Goal: Task Accomplishment & Management: Complete application form

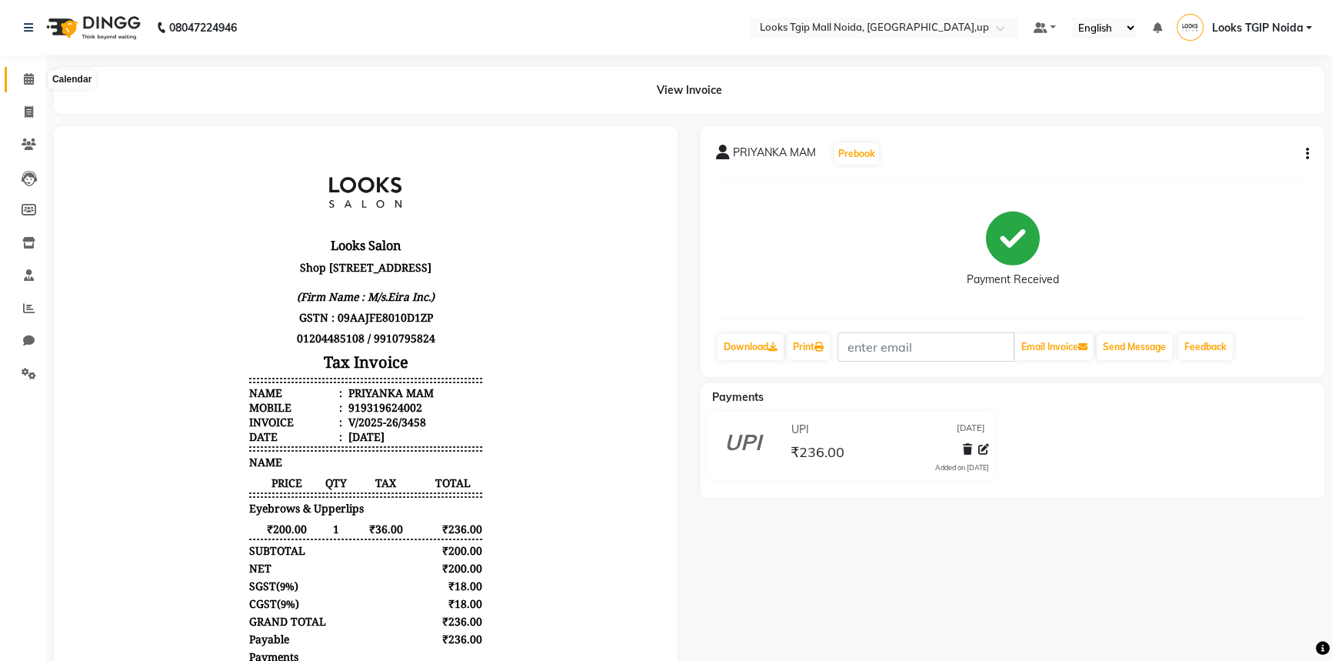
click at [35, 77] on span at bounding box center [28, 80] width 27 height 18
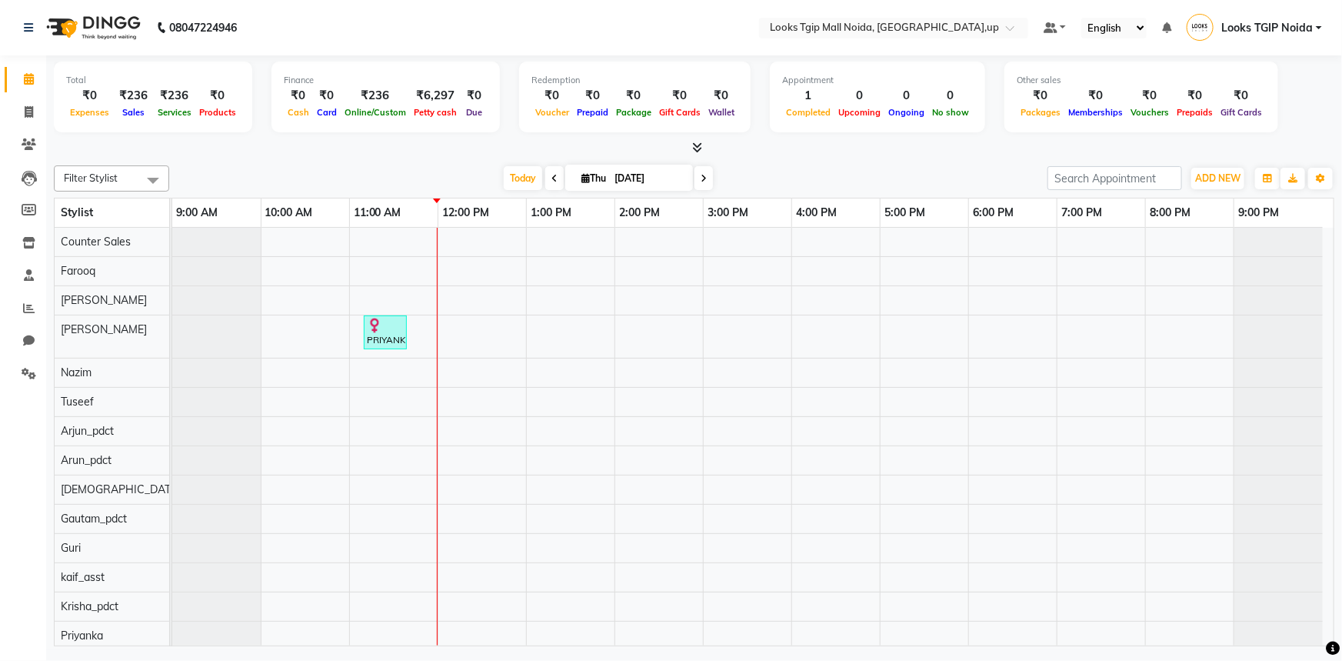
click at [45, 108] on li "Invoice" at bounding box center [23, 112] width 46 height 33
click at [31, 111] on icon at bounding box center [29, 112] width 8 height 12
select select "service"
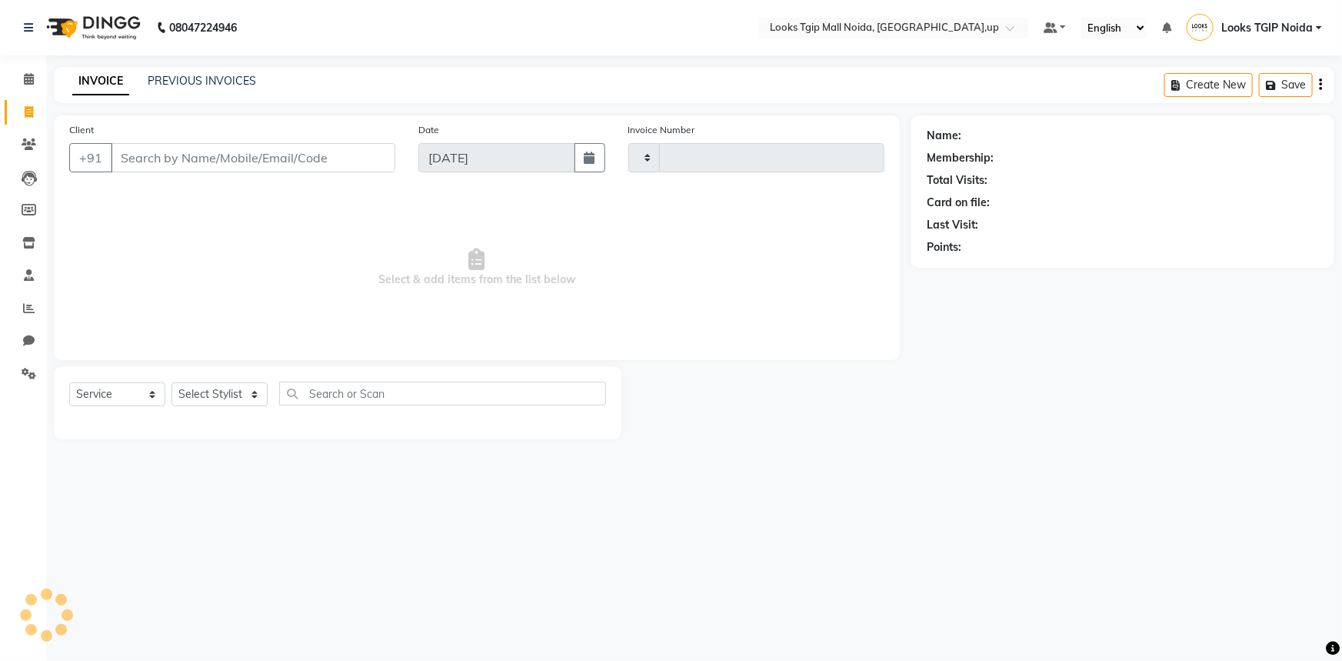
type input "3459"
select select "4358"
click at [164, 165] on input "Client" at bounding box center [253, 157] width 285 height 29
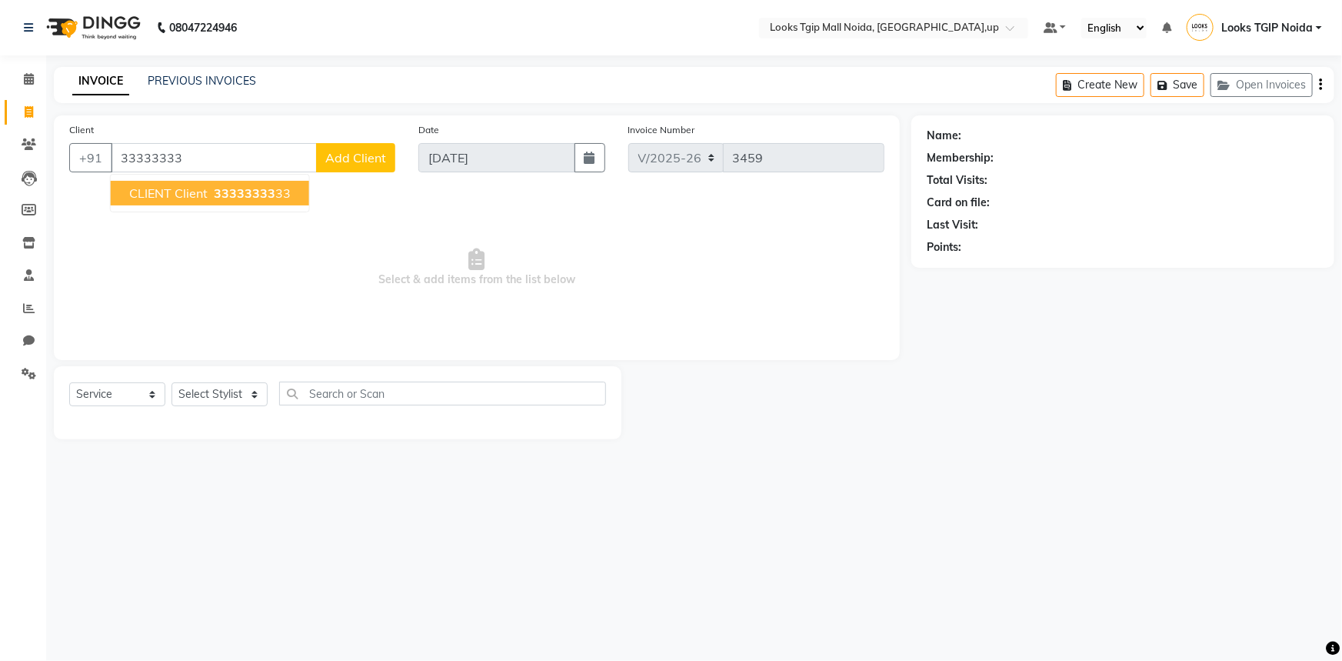
click at [238, 188] on span "33333333" at bounding box center [245, 192] width 62 height 15
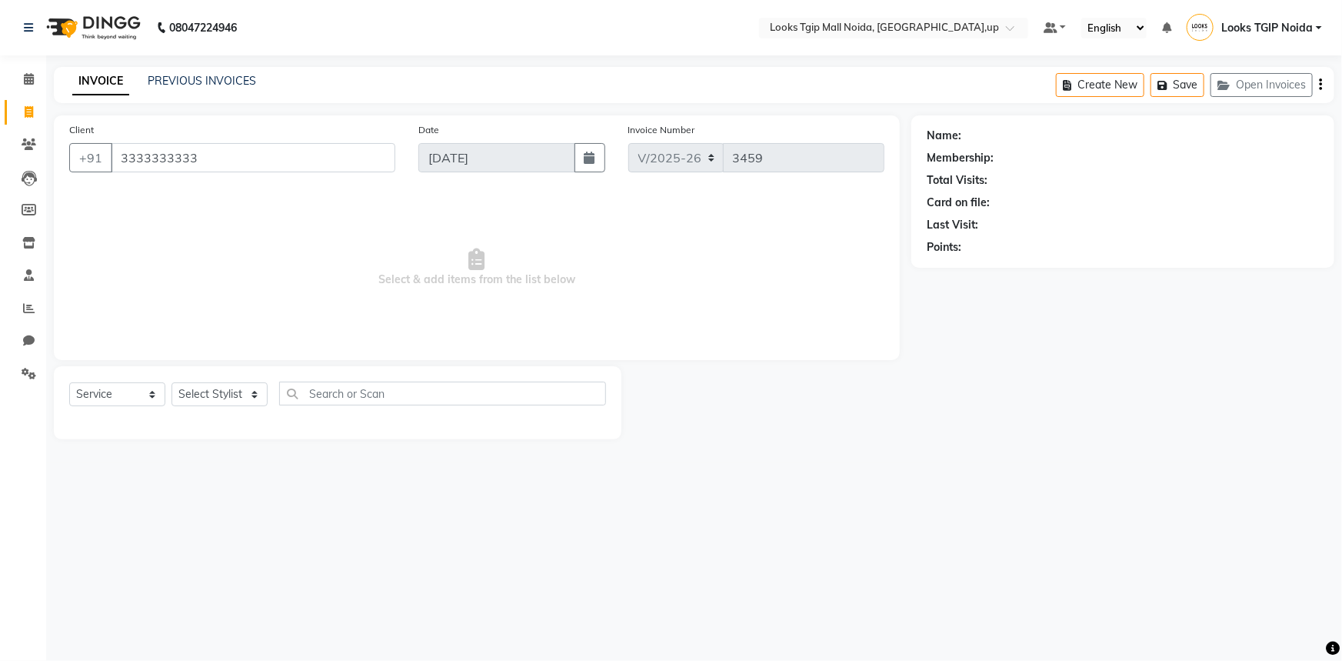
type input "3333333333"
select select "1: Object"
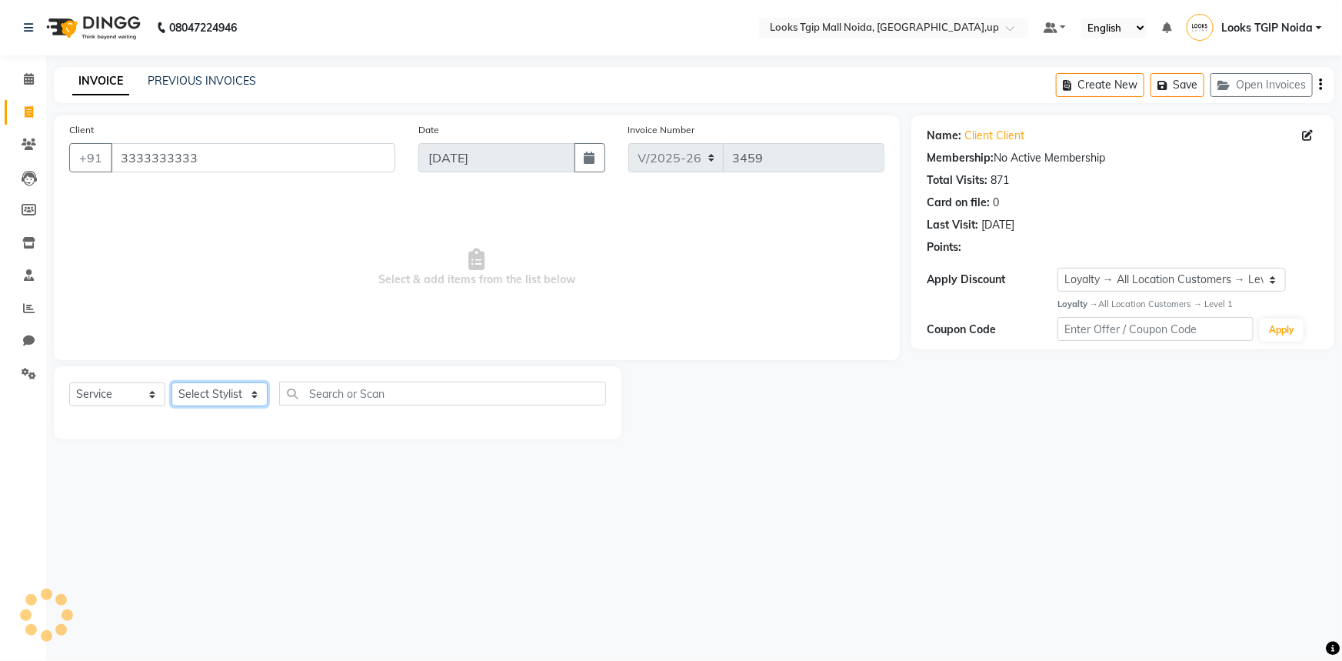
drag, startPoint x: 215, startPoint y: 396, endPoint x: 223, endPoint y: 387, distance: 12.0
click at [215, 396] on select "Select Stylist [PERSON_NAME] Arun_pdct [PERSON_NAME] Counter Sales Farooq Gauta…" at bounding box center [220, 394] width 96 height 24
select select "23814"
click at [172, 382] on select "Select Stylist [PERSON_NAME] Arun_pdct [PERSON_NAME] Counter Sales Farooq Gauta…" at bounding box center [220, 394] width 96 height 24
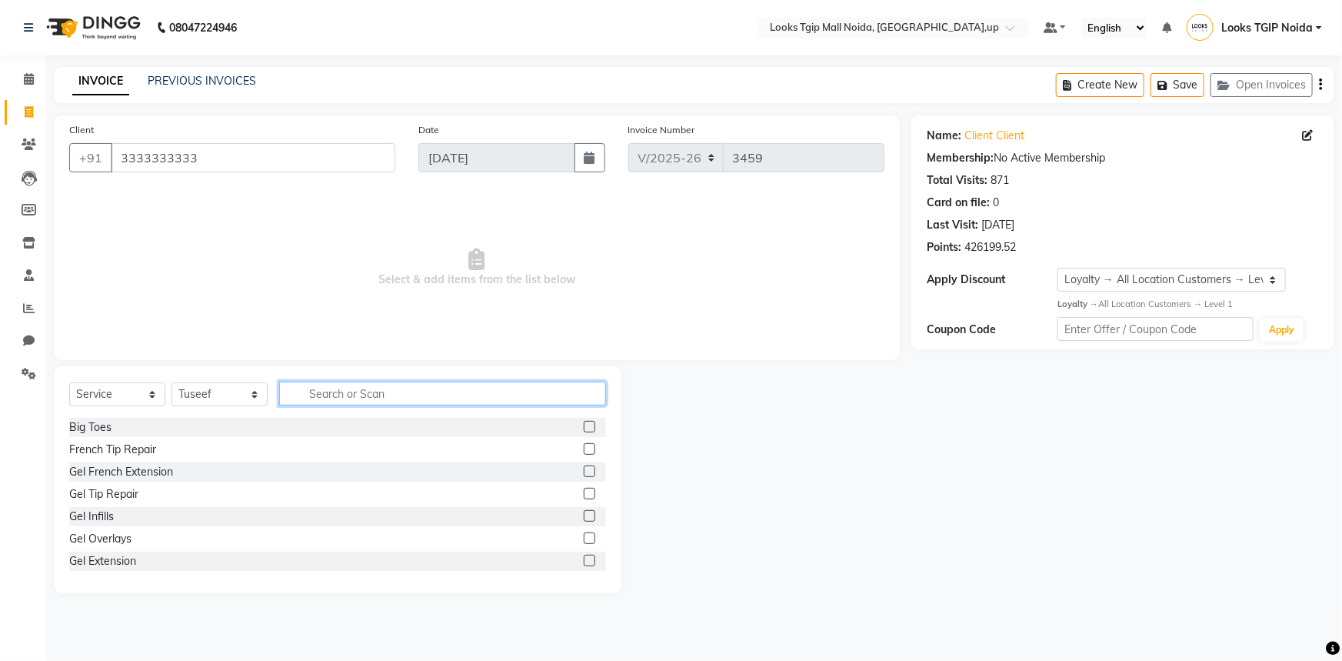
click at [288, 395] on input "text" at bounding box center [442, 393] width 327 height 24
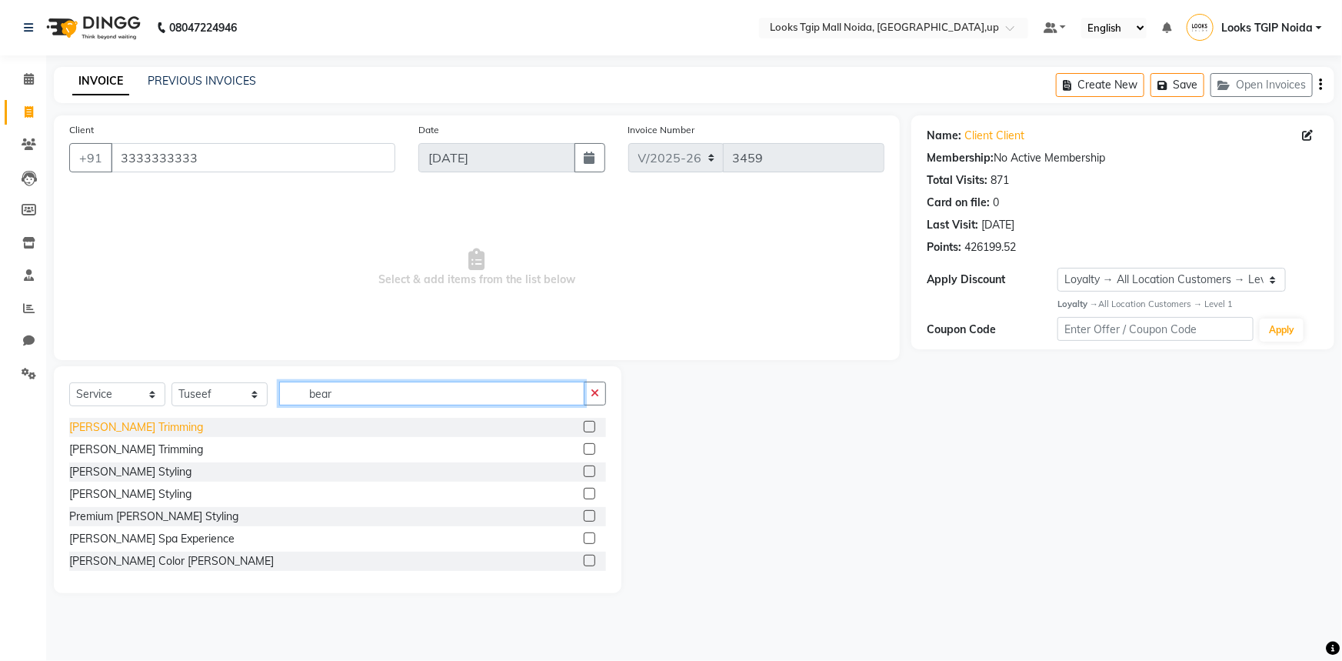
type input "bear"
drag, startPoint x: 108, startPoint y: 431, endPoint x: 284, endPoint y: 386, distance: 180.9
click at [109, 431] on div "[PERSON_NAME] Trimming" at bounding box center [136, 427] width 134 height 16
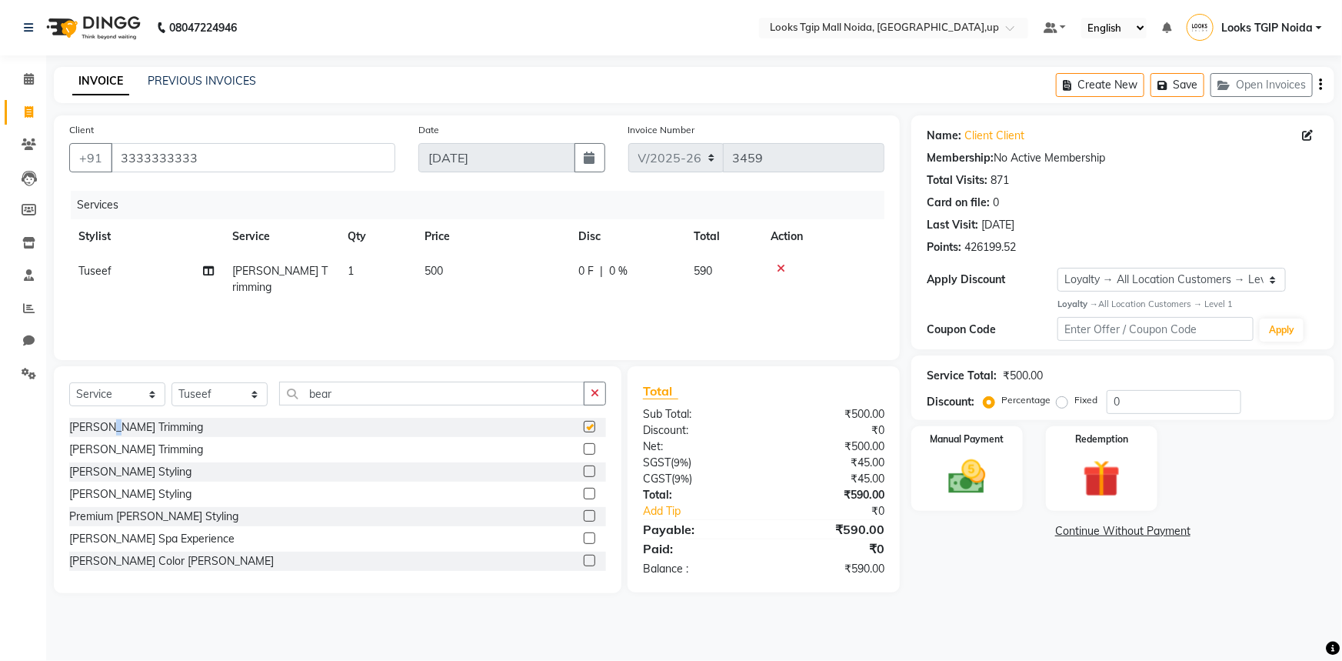
checkbox input "false"
click at [495, 278] on td "500" at bounding box center [492, 279] width 154 height 51
select select "23814"
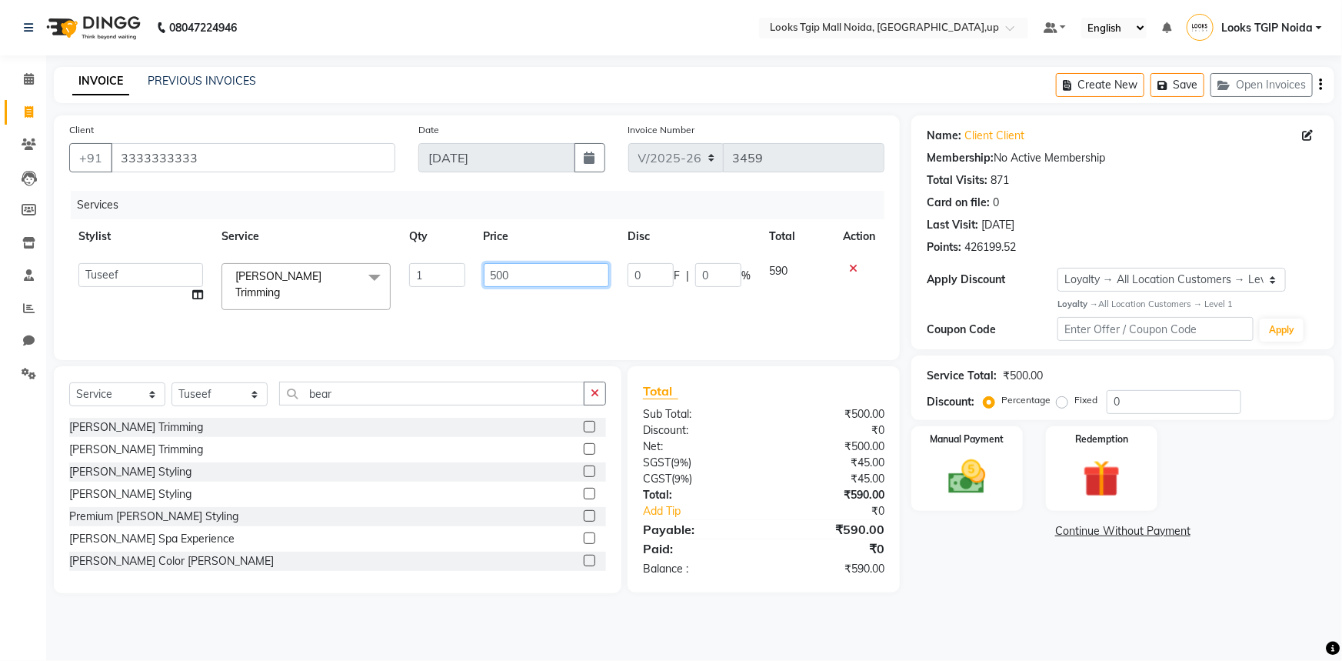
drag, startPoint x: 455, startPoint y: 273, endPoint x: 434, endPoint y: 272, distance: 20.8
click at [451, 274] on tr "[PERSON_NAME] Arjun_pdct Arun_pdct [PERSON_NAME] Counter Sales Farooq Gautam_pd…" at bounding box center [476, 286] width 815 height 65
type input "400"
click at [908, 615] on main "INVOICE PREVIOUS INVOICES Create New Save Open Invoices Client [PHONE_NUMBER] D…" at bounding box center [694, 341] width 1296 height 549
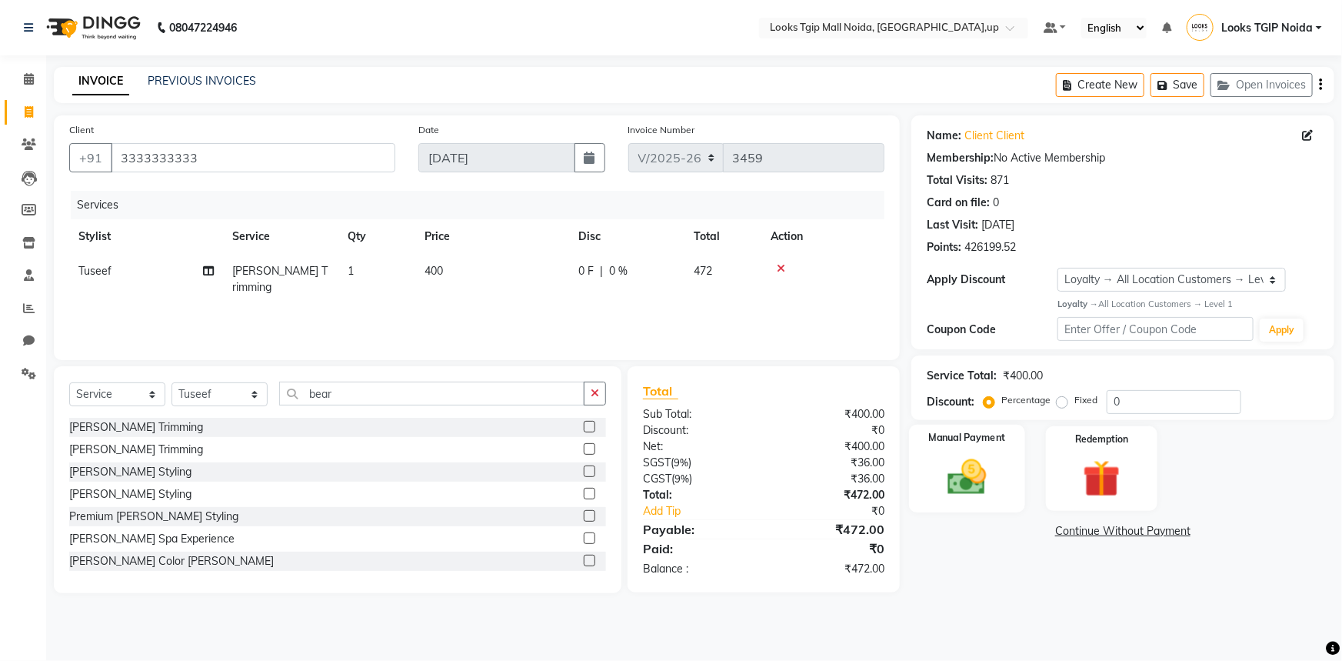
click at [935, 469] on div "Manual Payment" at bounding box center [967, 469] width 116 height 88
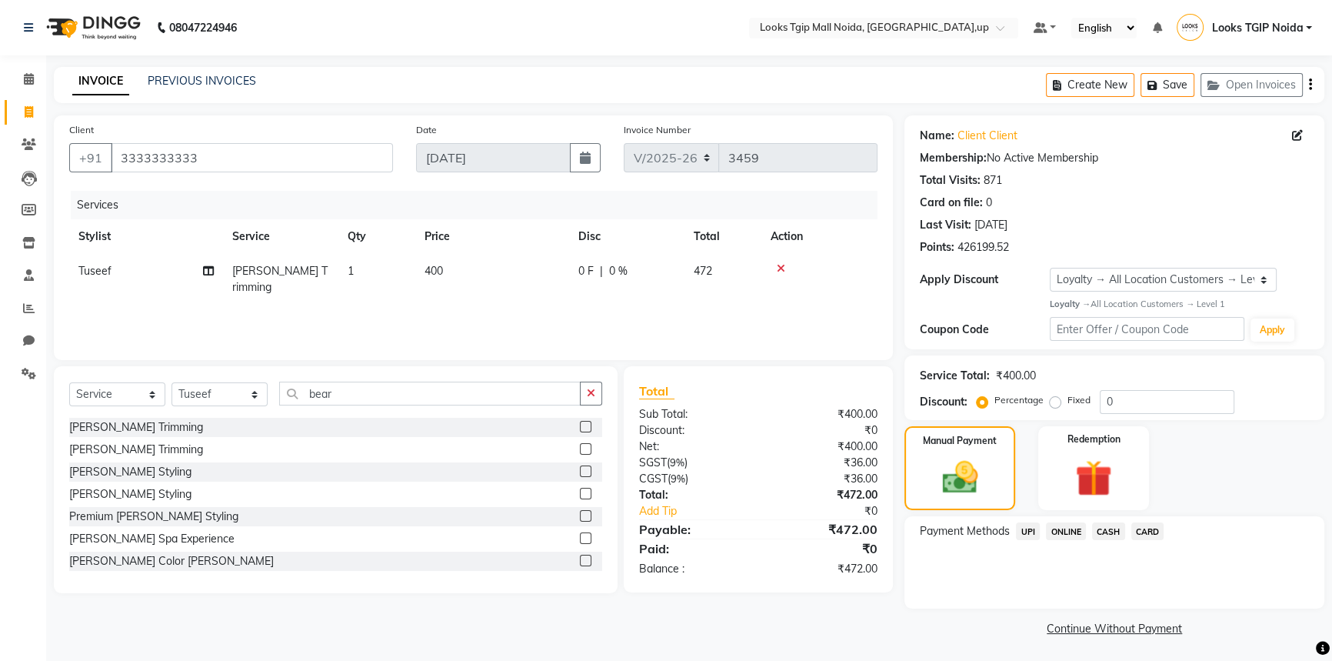
click at [1030, 535] on span "UPI" at bounding box center [1028, 531] width 24 height 18
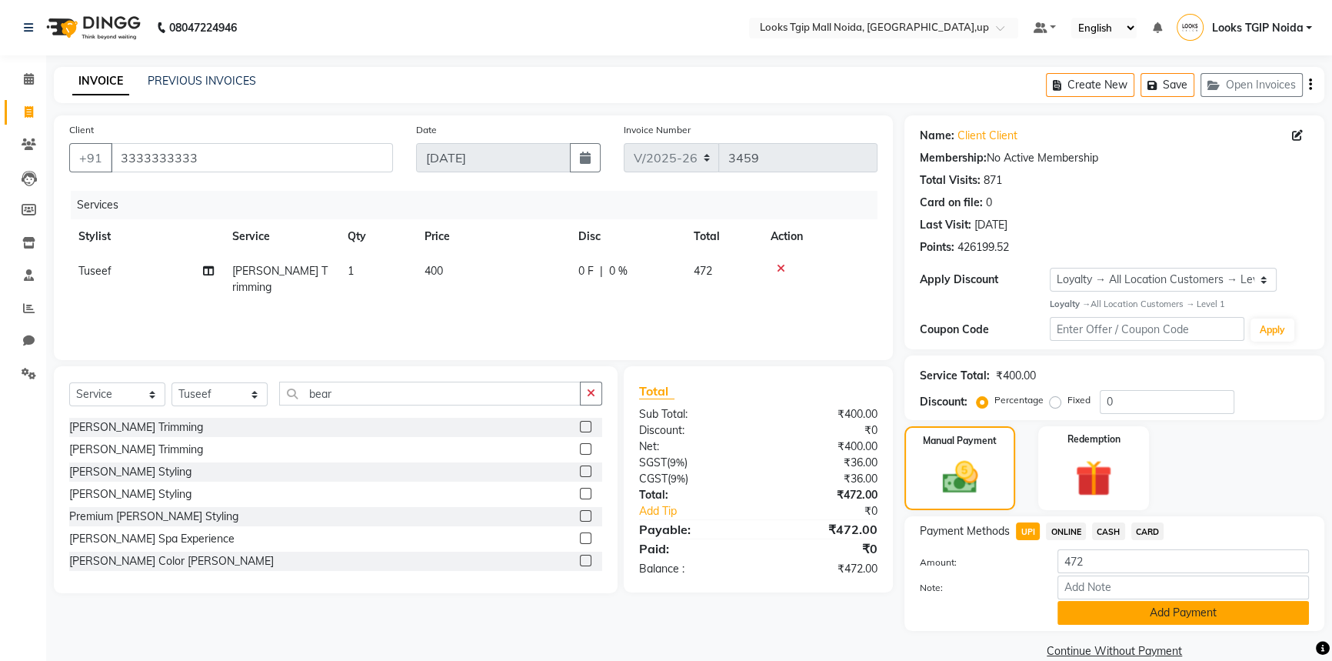
click at [1128, 604] on button "Add Payment" at bounding box center [1184, 613] width 252 height 24
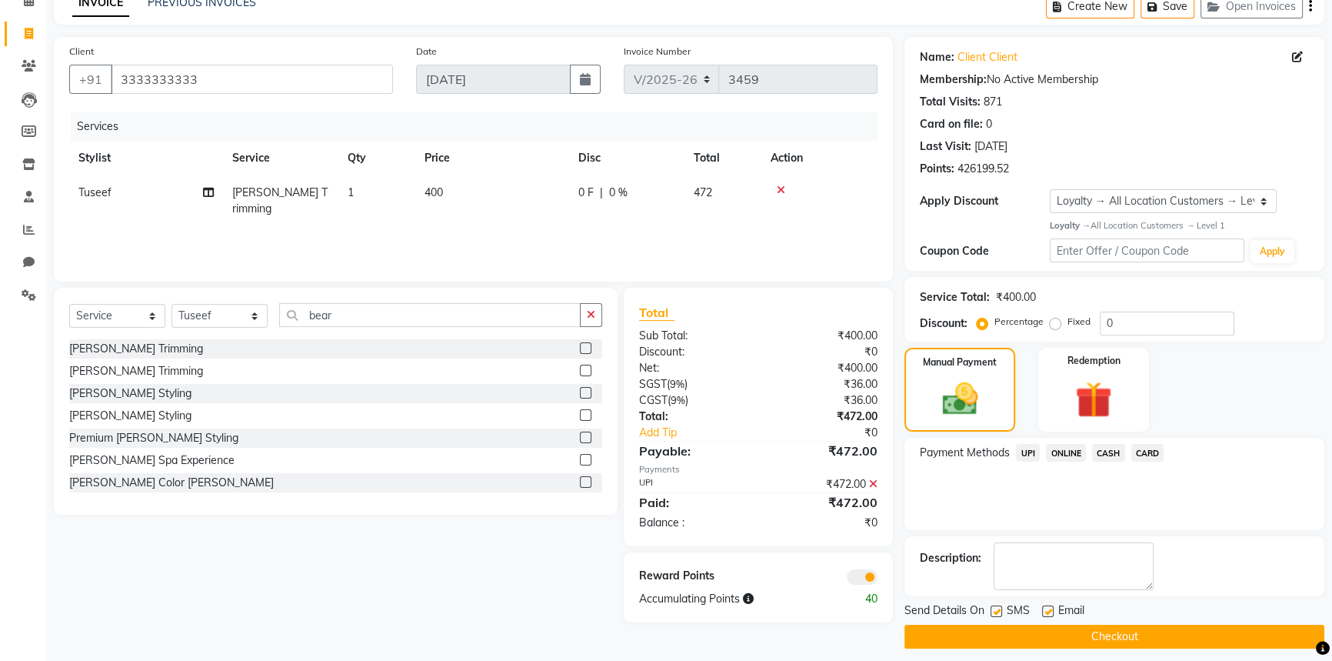
scroll to position [88, 0]
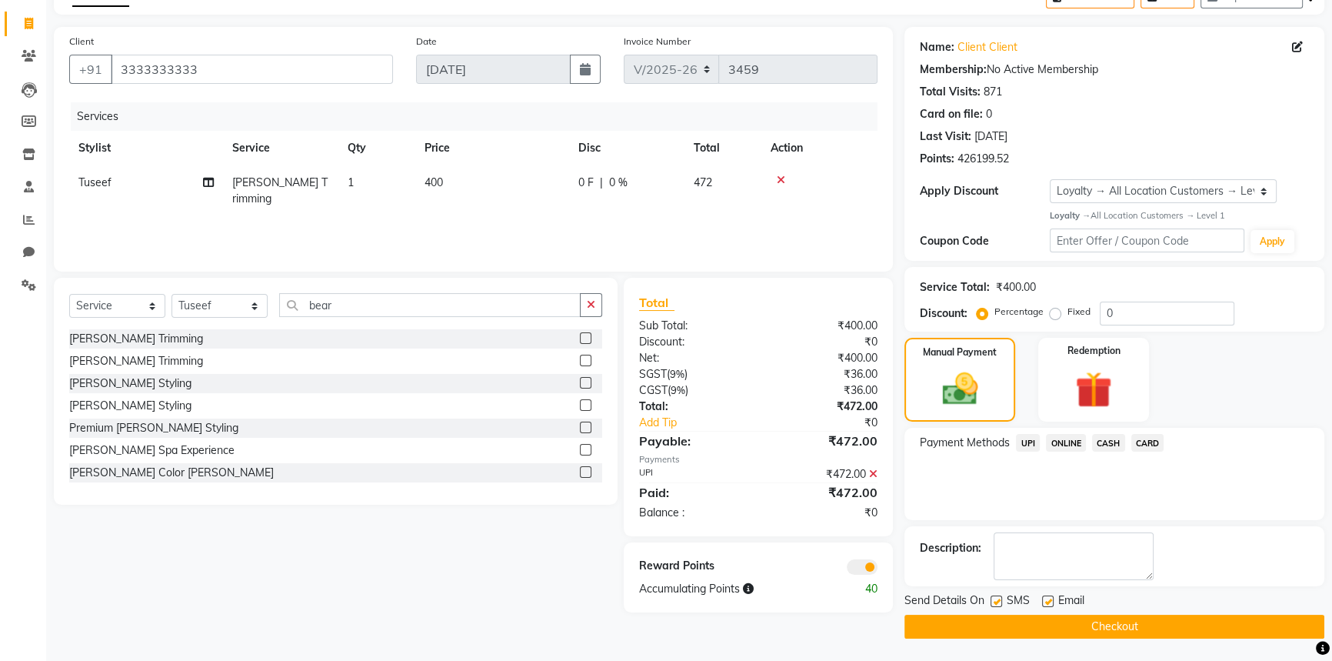
click at [994, 601] on label at bounding box center [997, 601] width 12 height 12
click at [994, 601] on input "checkbox" at bounding box center [996, 602] width 10 height 10
checkbox input "false"
click at [1006, 618] on button "Checkout" at bounding box center [1114, 627] width 420 height 24
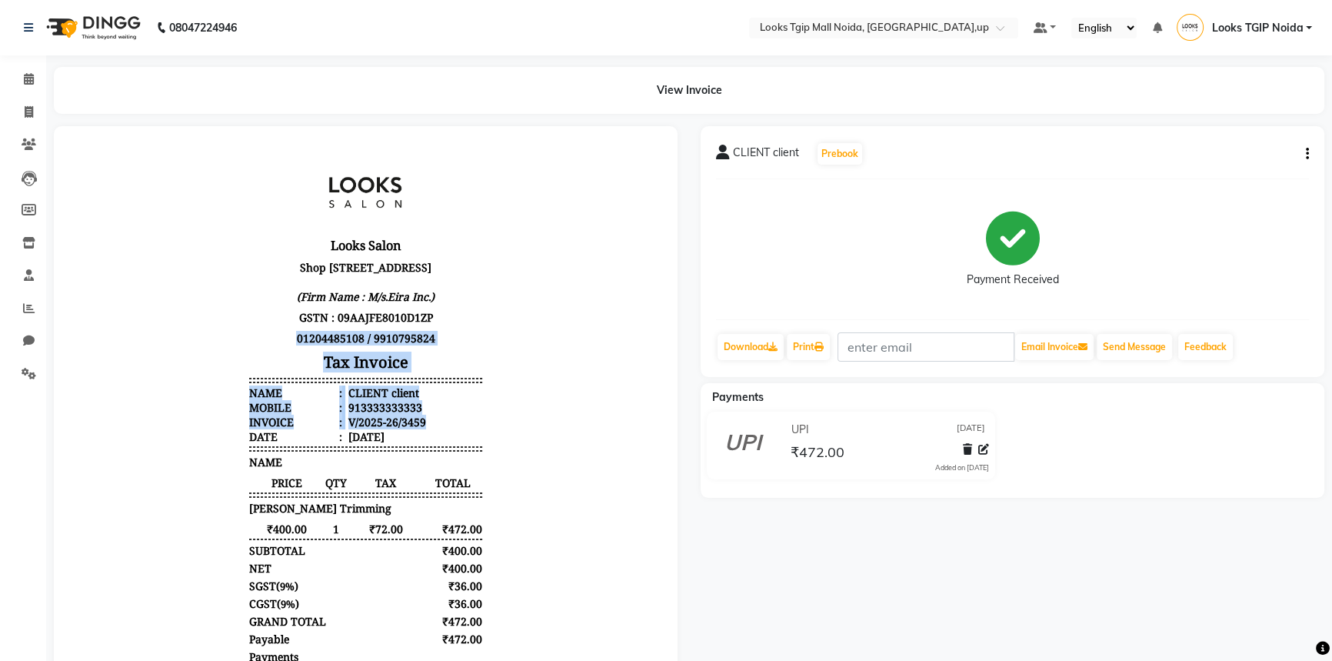
click at [208, 469] on body "Looks Salon [STREET_ADDRESS] (Firm Name : M/s.Eira Inc.) GSTN : 09AAJFE8010D1ZP…" at bounding box center [365, 460] width 581 height 624
click at [10, 73] on link "Calendar" at bounding box center [23, 79] width 37 height 25
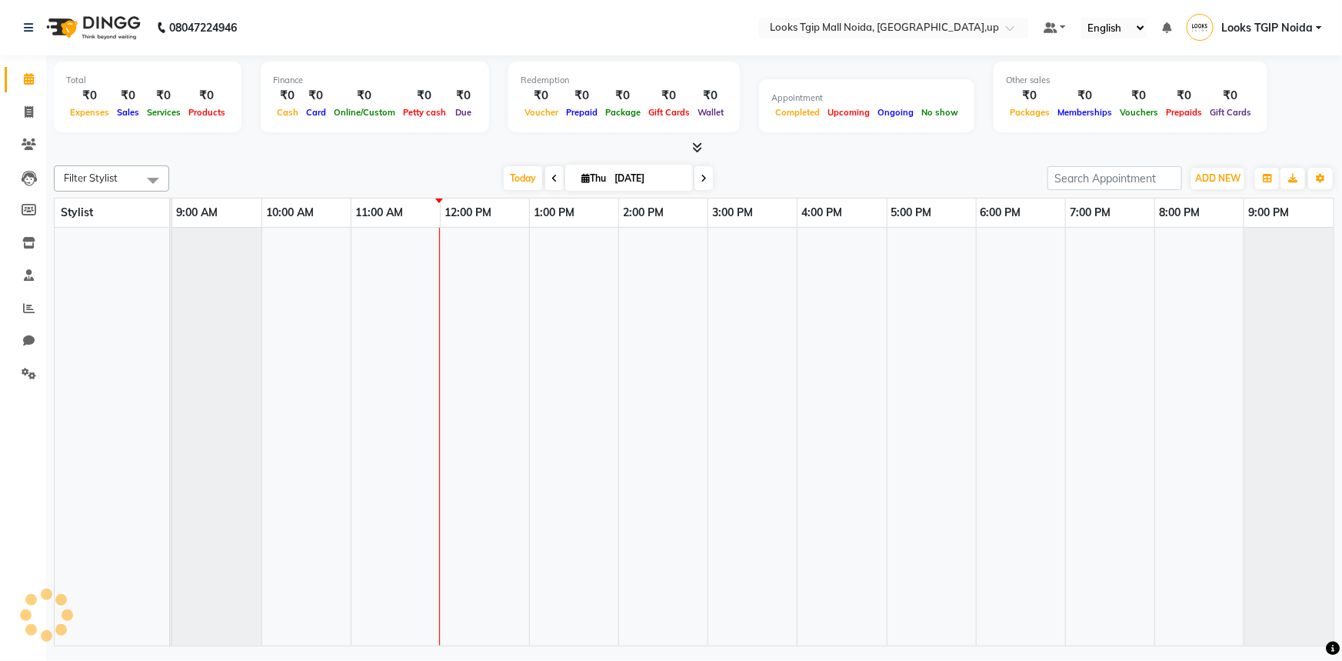
click at [12, 74] on link "Calendar" at bounding box center [23, 79] width 37 height 25
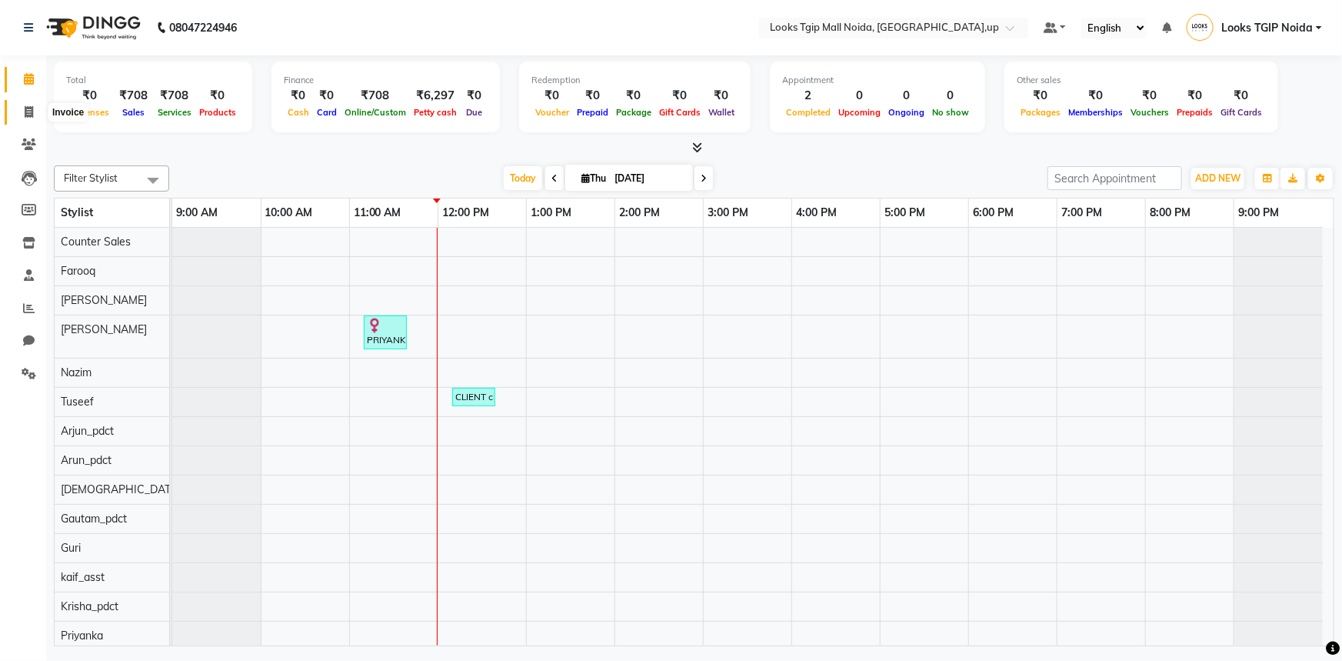
click at [31, 106] on icon at bounding box center [29, 112] width 8 height 12
select select "4358"
select select "service"
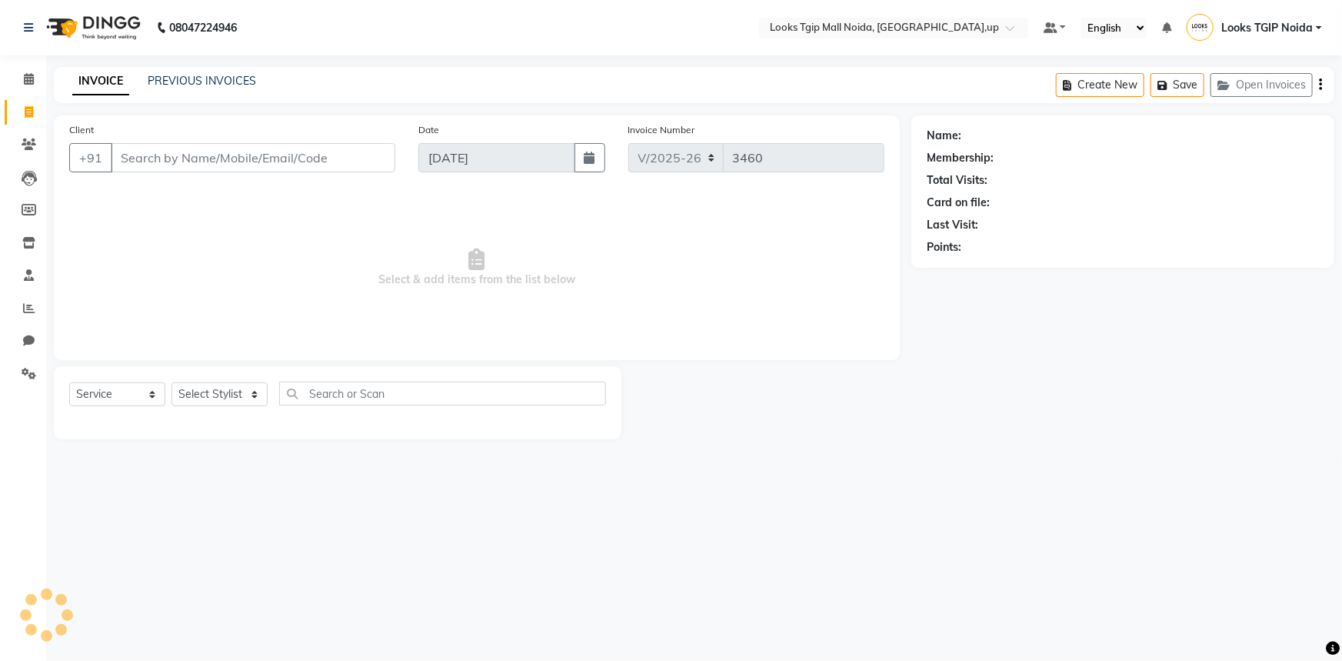
click at [288, 167] on input "Client" at bounding box center [253, 157] width 285 height 29
type input "3333333333"
select select "1: Object"
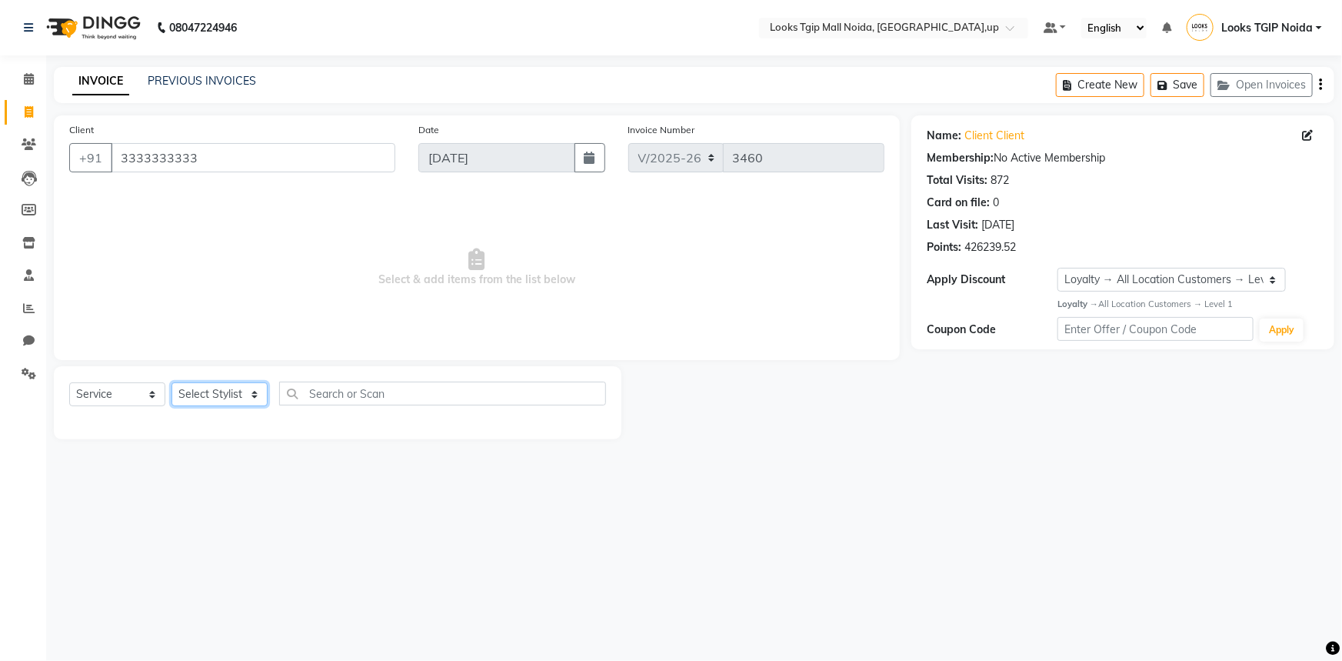
click at [255, 403] on select "Select Stylist [PERSON_NAME] Arun_pdct [PERSON_NAME] Counter Sales Farooq Gauta…" at bounding box center [220, 394] width 96 height 24
select select "23823"
click at [172, 382] on select "Select Stylist [PERSON_NAME] Arun_pdct [PERSON_NAME] Counter Sales Farooq Gauta…" at bounding box center [220, 394] width 96 height 24
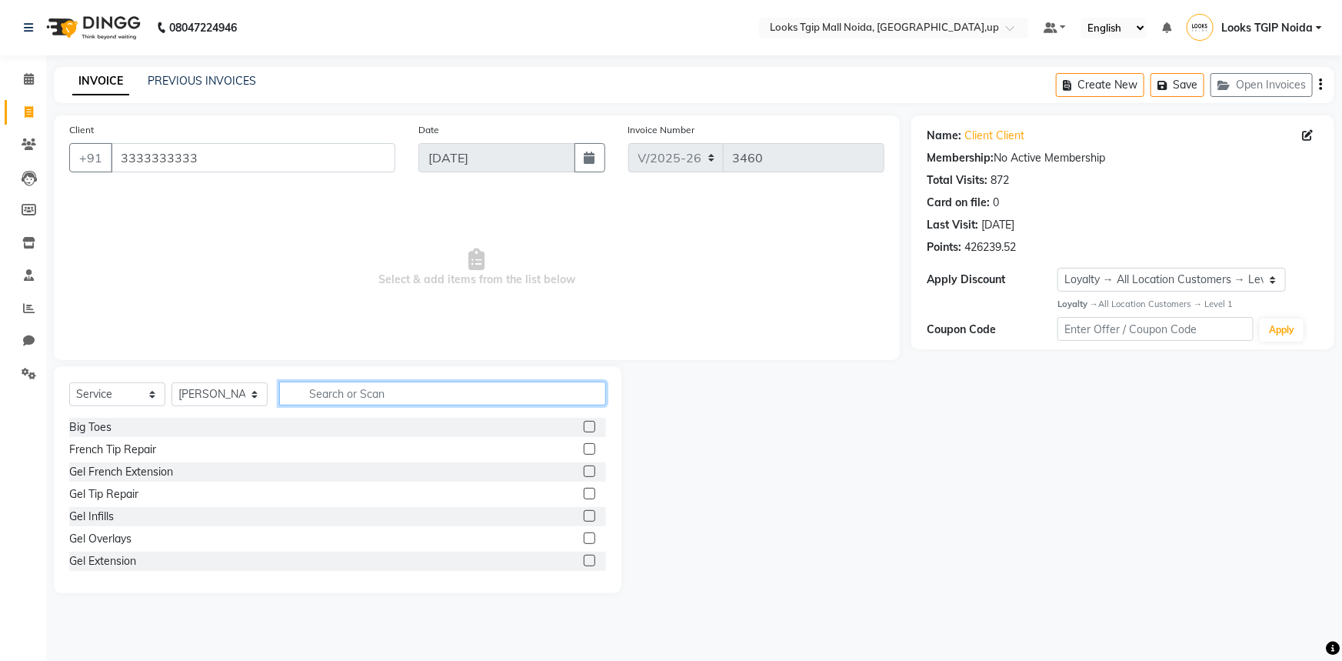
click at [369, 403] on input "text" at bounding box center [442, 393] width 327 height 24
type input "eye"
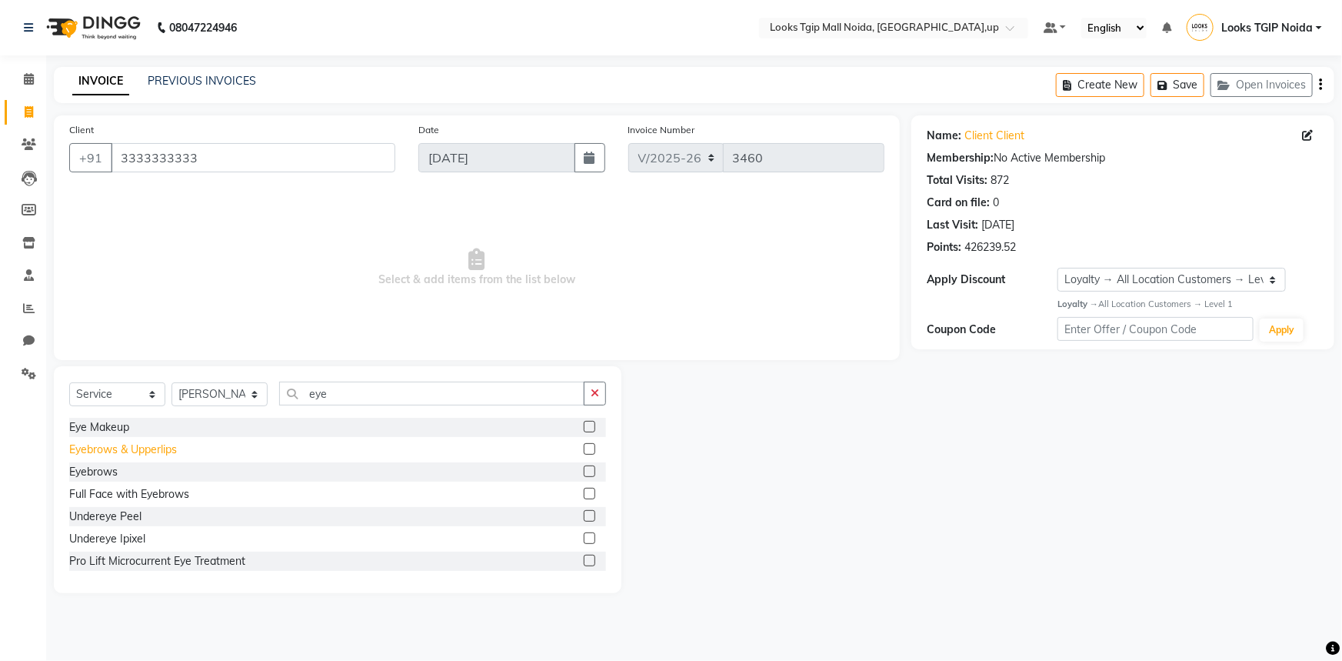
click at [140, 442] on div "Eyebrows & Upperlips" at bounding box center [123, 449] width 108 height 16
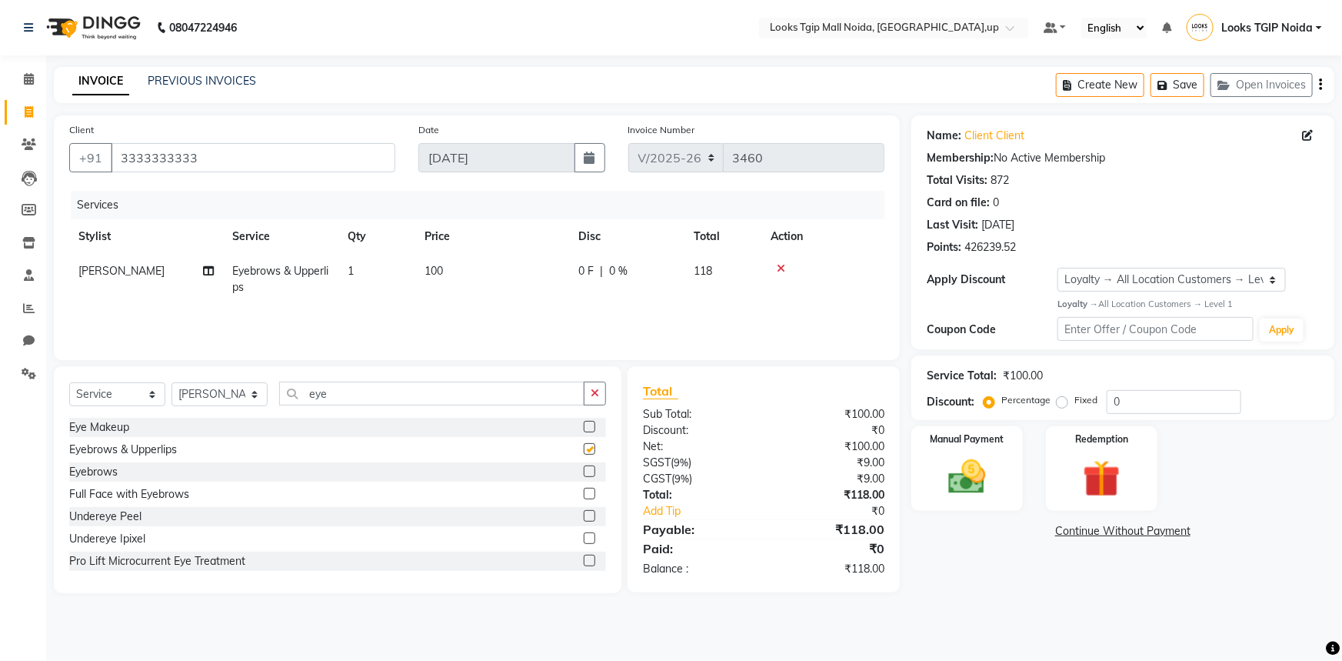
checkbox input "false"
click at [508, 283] on td "100" at bounding box center [492, 279] width 154 height 51
select select "23823"
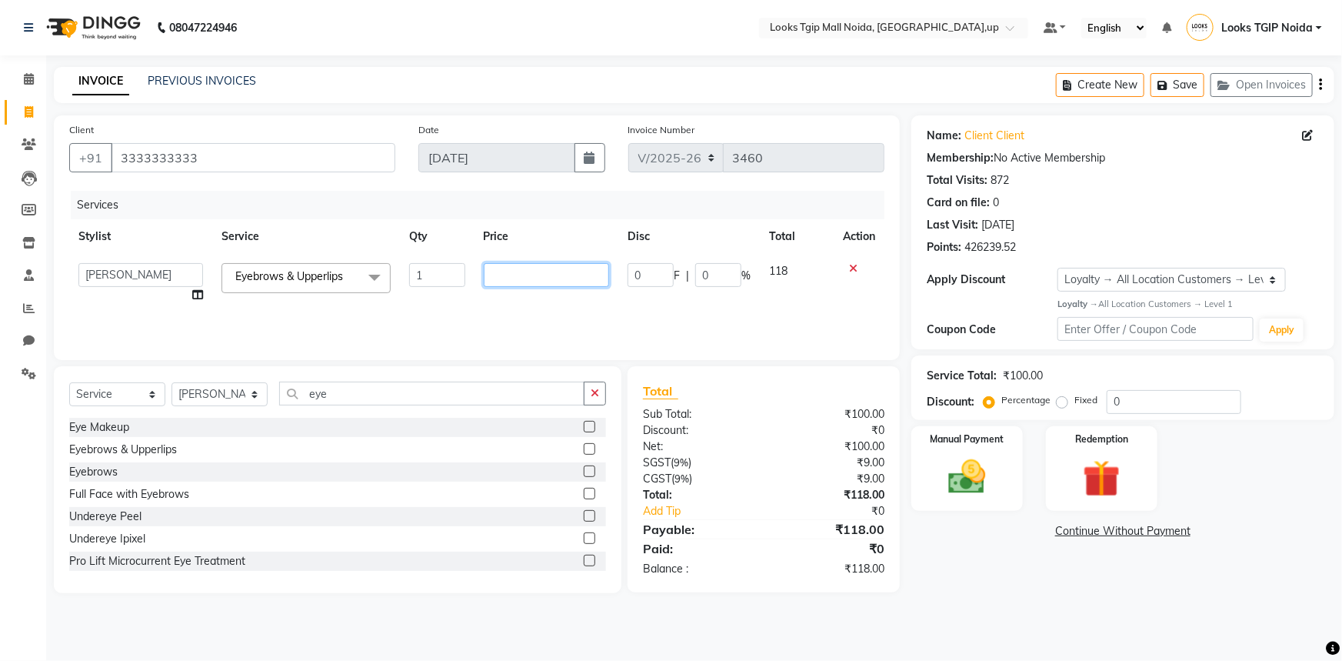
drag, startPoint x: 513, startPoint y: 279, endPoint x: 329, endPoint y: 280, distance: 183.8
click at [360, 279] on tr "[PERSON_NAME] Arjun_pdct Arun_pdct [PERSON_NAME] Counter Sales Farooq Gautam_pd…" at bounding box center [476, 283] width 815 height 58
type input "200"
click at [808, 518] on div "₹0" at bounding box center [841, 511] width 110 height 16
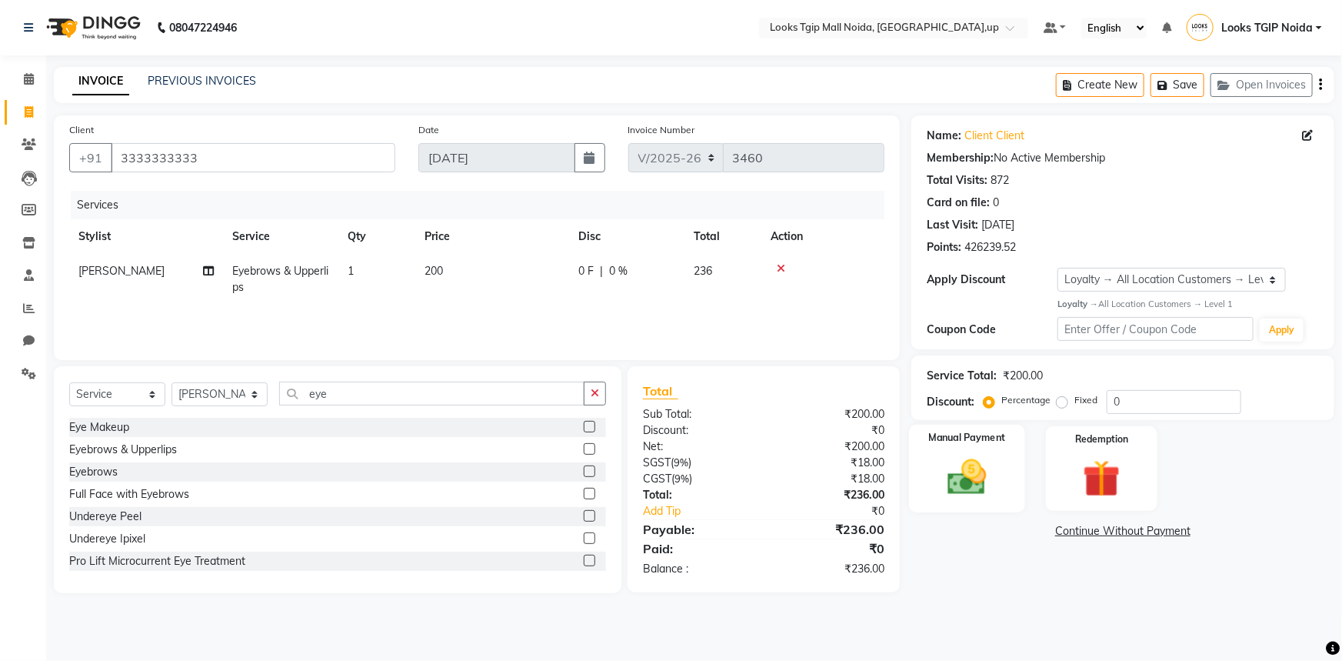
click at [969, 510] on div "Manual Payment" at bounding box center [967, 469] width 116 height 88
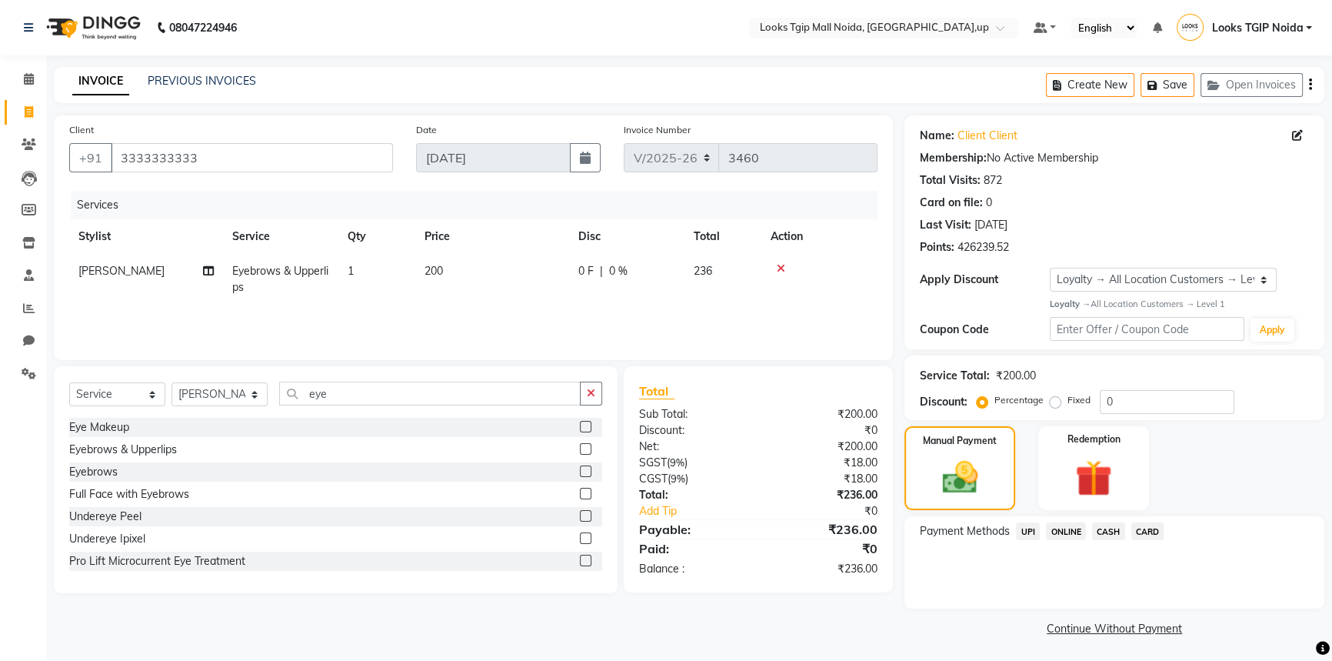
click at [1114, 528] on span "CASH" at bounding box center [1108, 531] width 33 height 18
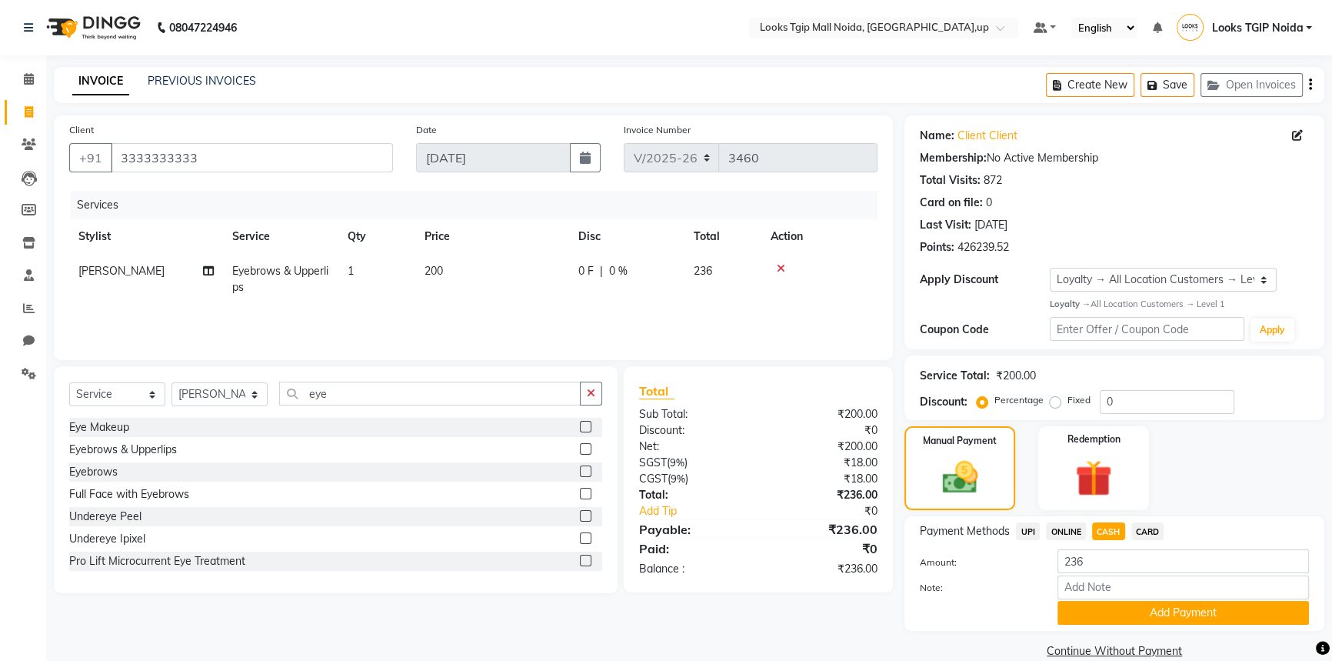
click at [1130, 618] on button "Add Payment" at bounding box center [1184, 613] width 252 height 24
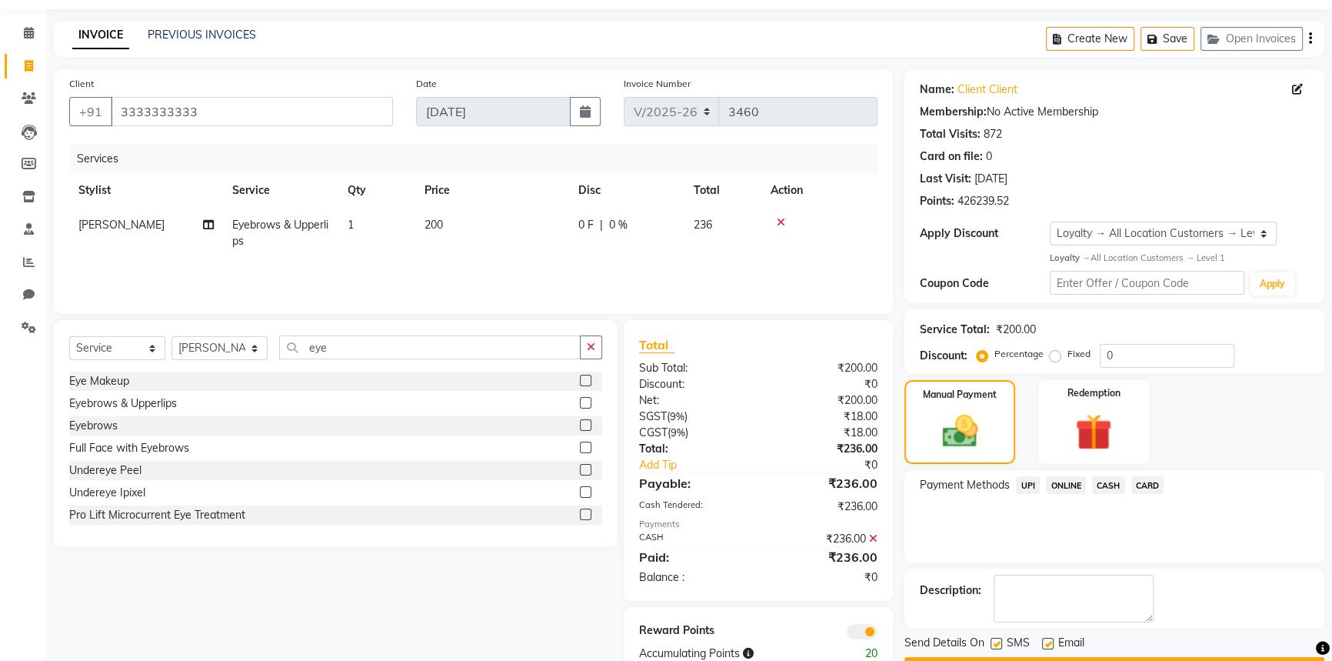
scroll to position [88, 0]
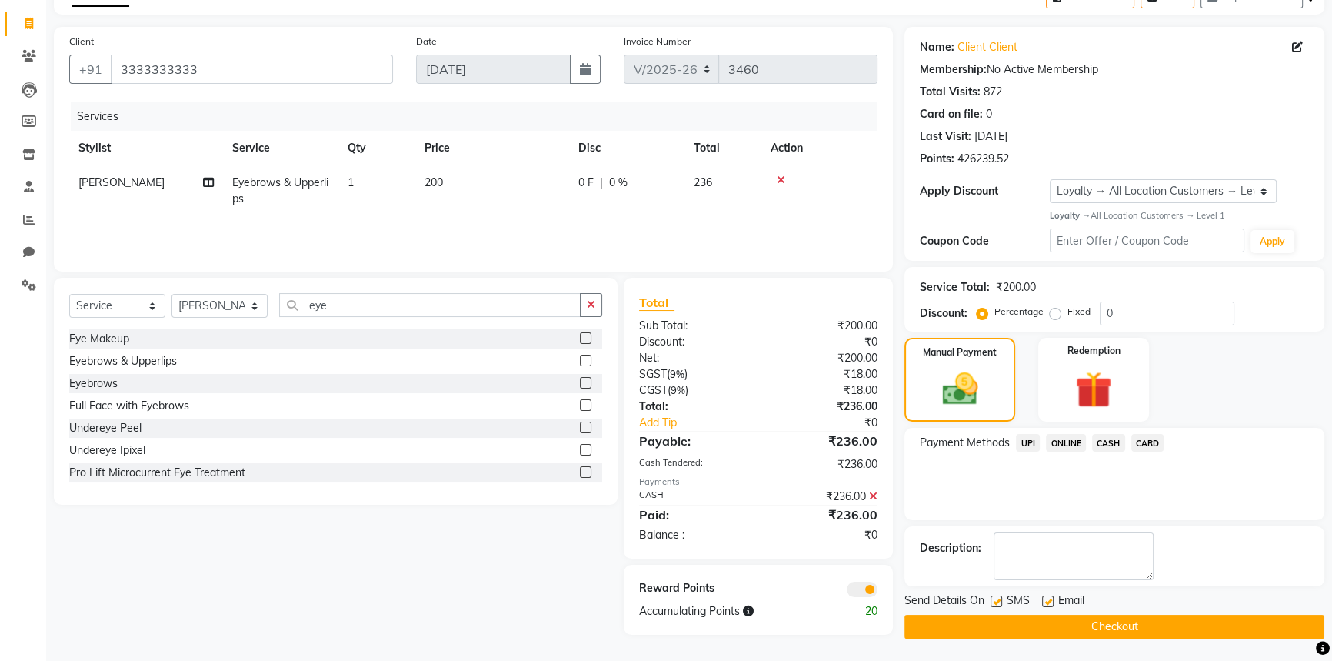
click at [995, 598] on label at bounding box center [997, 601] width 12 height 12
click at [995, 598] on input "checkbox" at bounding box center [996, 602] width 10 height 10
checkbox input "false"
click at [1016, 638] on main "INVOICE PREVIOUS INVOICES Create New Save Open Invoices Client [PHONE_NUMBER] D…" at bounding box center [689, 319] width 1286 height 683
click at [1015, 622] on button "Checkout" at bounding box center [1114, 627] width 420 height 24
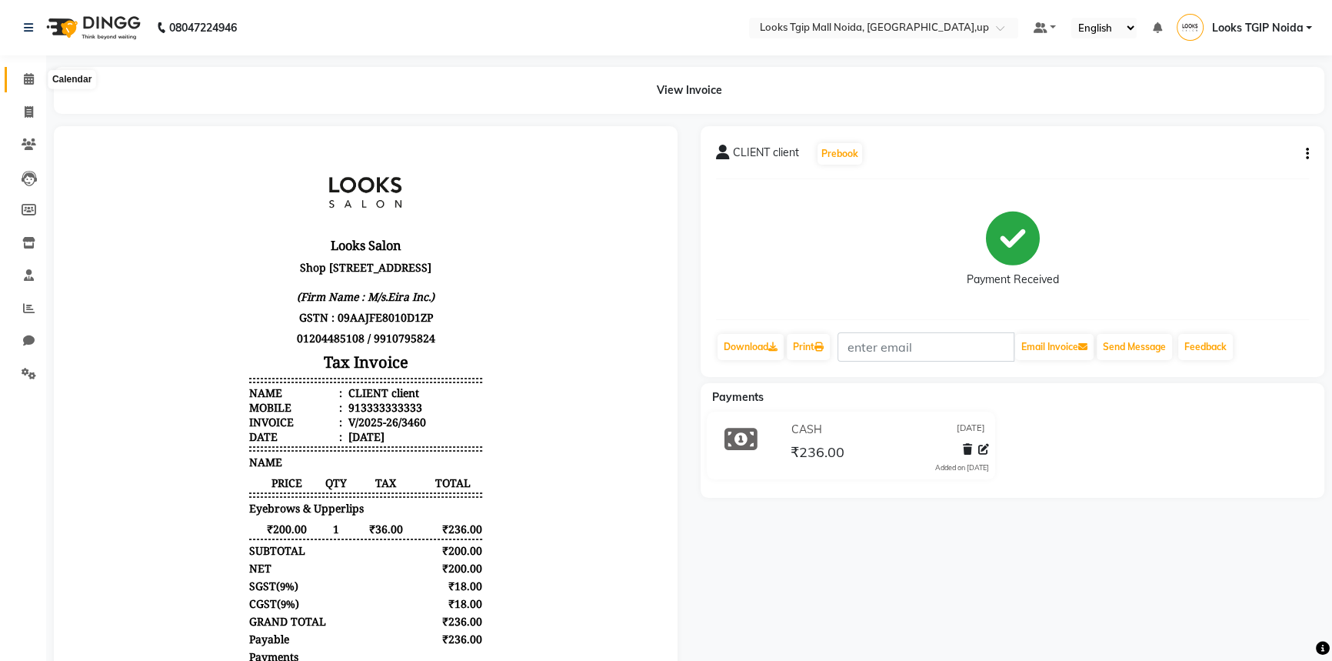
drag, startPoint x: 32, startPoint y: 75, endPoint x: 0, endPoint y: 140, distance: 72.6
click at [32, 75] on icon at bounding box center [29, 79] width 10 height 12
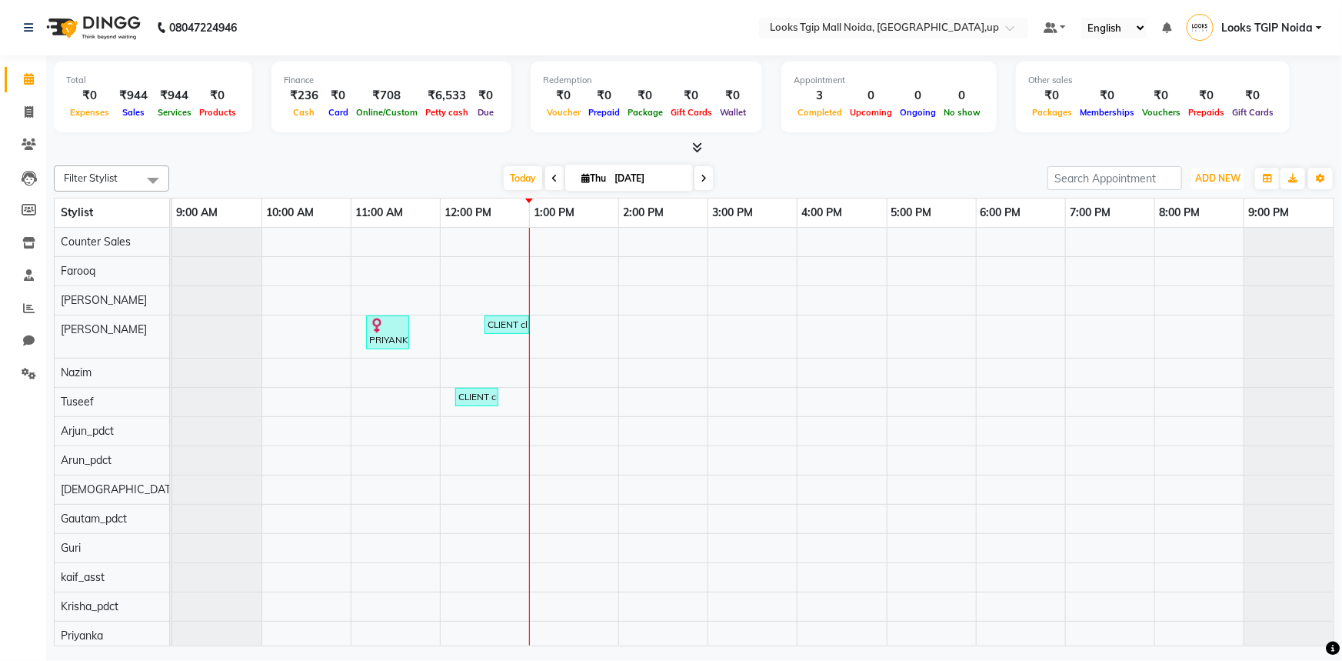
drag, startPoint x: 1221, startPoint y: 174, endPoint x: 1172, endPoint y: 215, distance: 63.3
click at [1221, 175] on span "ADD NEW" at bounding box center [1217, 178] width 45 height 12
click at [1164, 245] on link "Add Expense" at bounding box center [1184, 247] width 122 height 20
select select "1"
select select "3164"
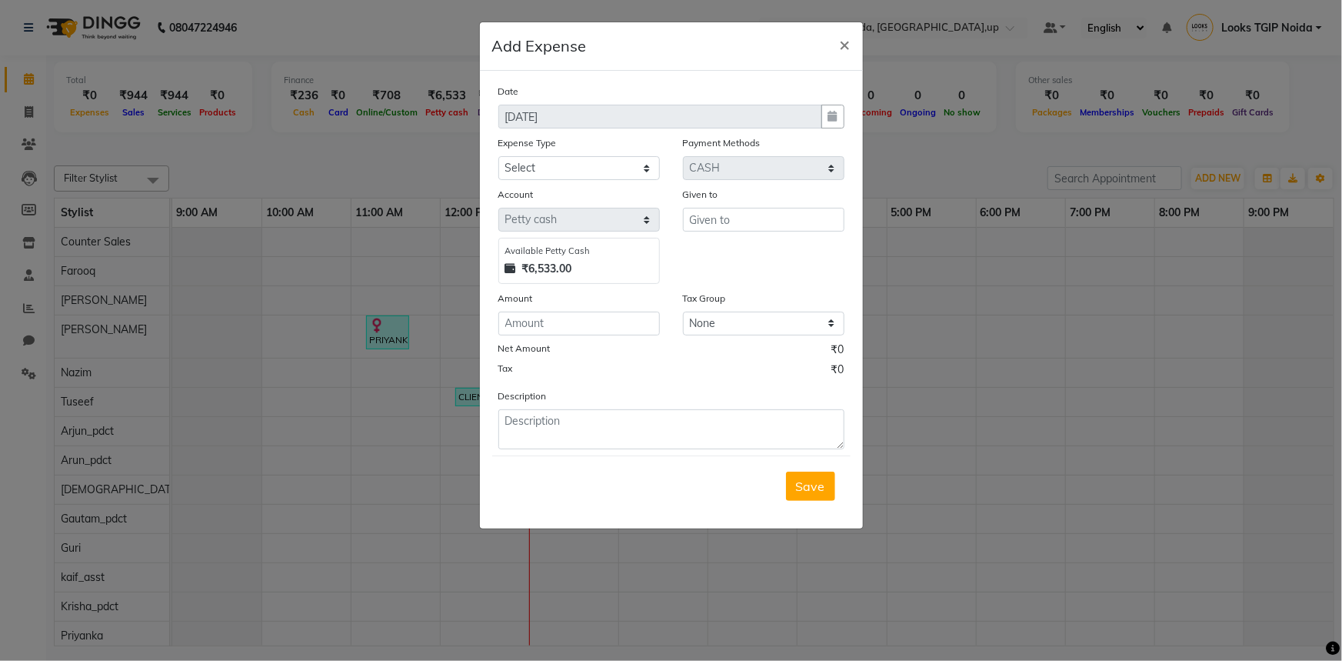
click at [604, 155] on div "Expense Type" at bounding box center [579, 146] width 162 height 22
click at [590, 175] on select "Select Bank Deposit Blinkit Cash Handover CLIENT Client ordered food Client Ref…" at bounding box center [579, 168] width 162 height 24
select select "22741"
click at [498, 157] on select "Select Bank Deposit Blinkit Cash Handover CLIENT Client ordered food Client Ref…" at bounding box center [579, 168] width 162 height 24
click at [756, 219] on input "text" at bounding box center [764, 220] width 162 height 24
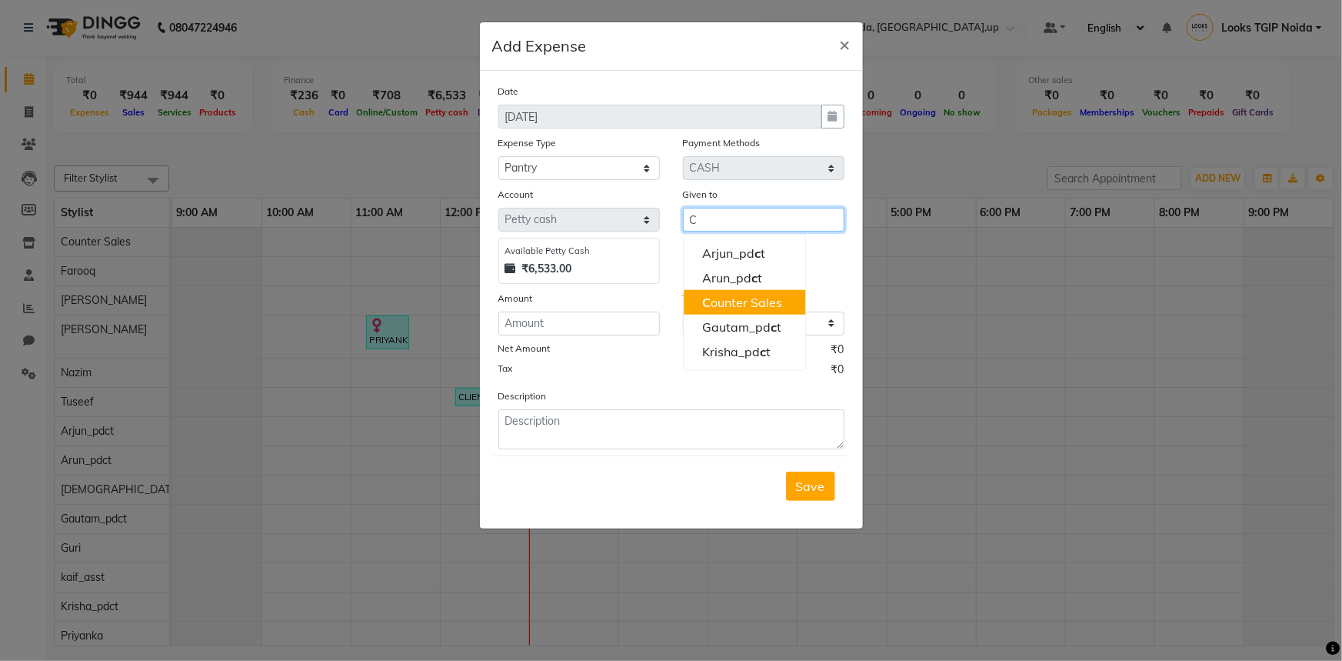
click at [744, 303] on ngb-highlight "C ounter Sales" at bounding box center [742, 302] width 80 height 15
type input "Counter Sales"
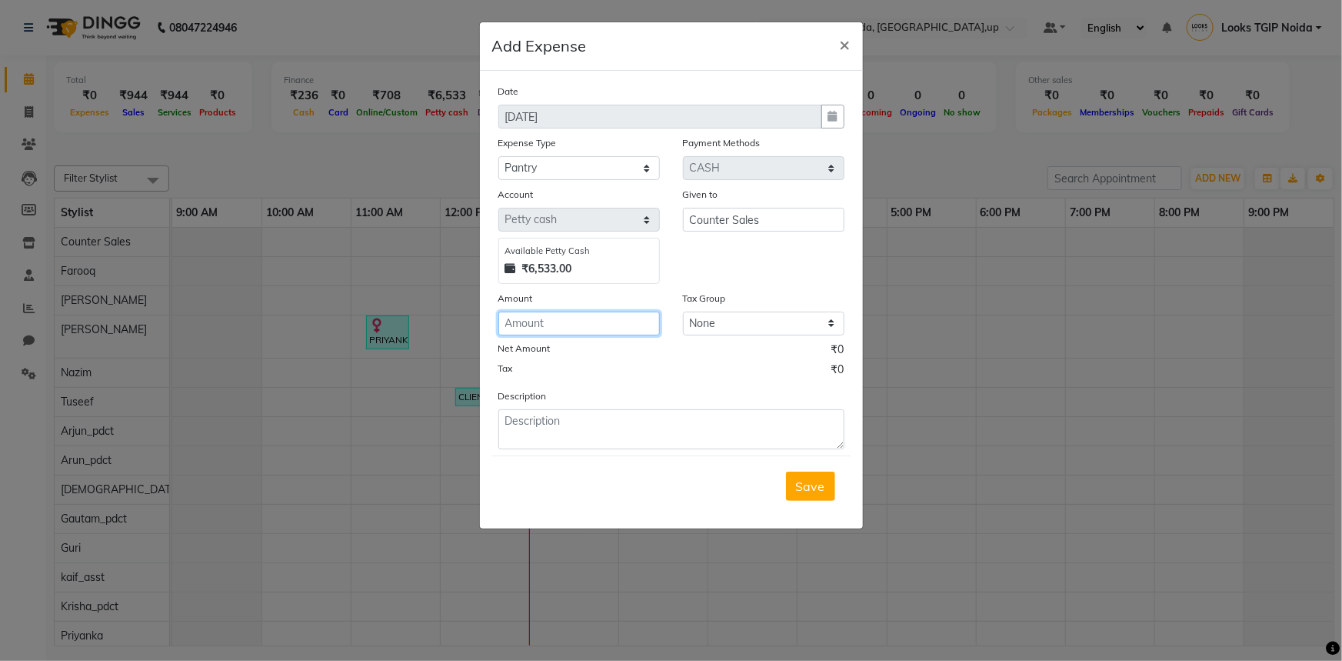
click at [628, 323] on input "number" at bounding box center [579, 323] width 162 height 24
type input "326"
type textarea "MILK AND SUGAR"
click at [822, 492] on span "Save" at bounding box center [810, 485] width 29 height 15
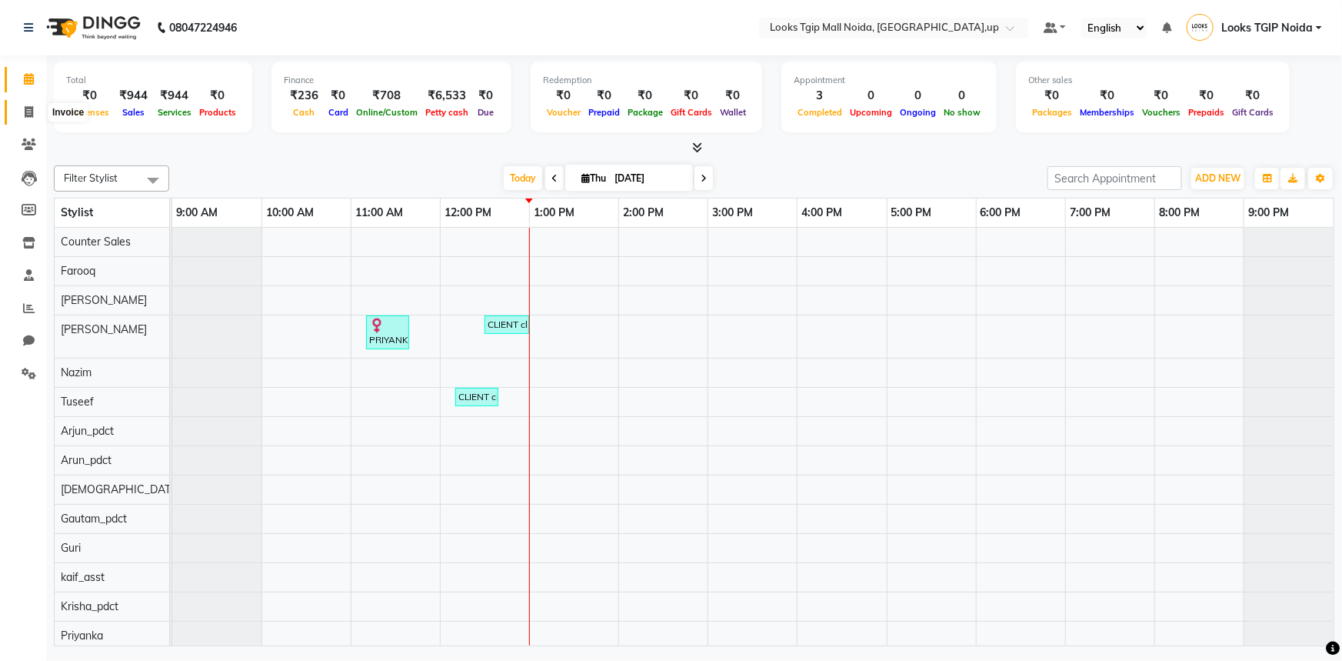
click at [36, 110] on span at bounding box center [28, 113] width 27 height 18
select select "service"
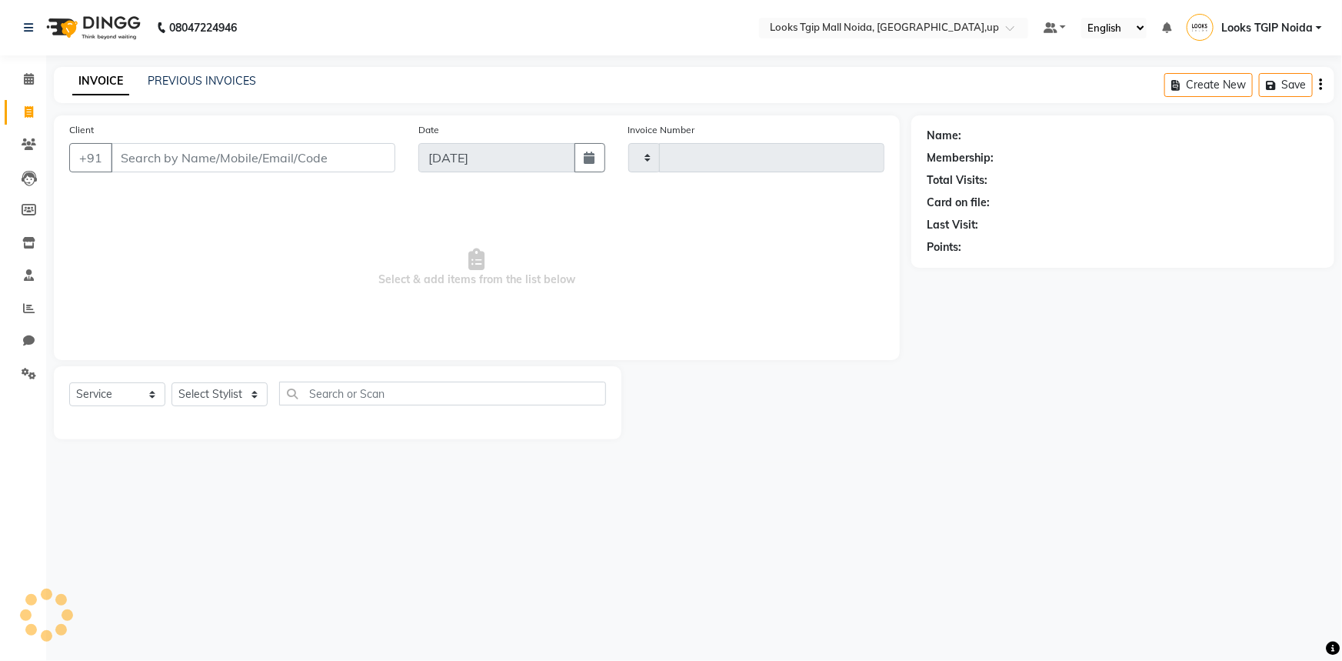
type input "3461"
select select "4358"
click at [170, 164] on input "Client" at bounding box center [253, 157] width 285 height 29
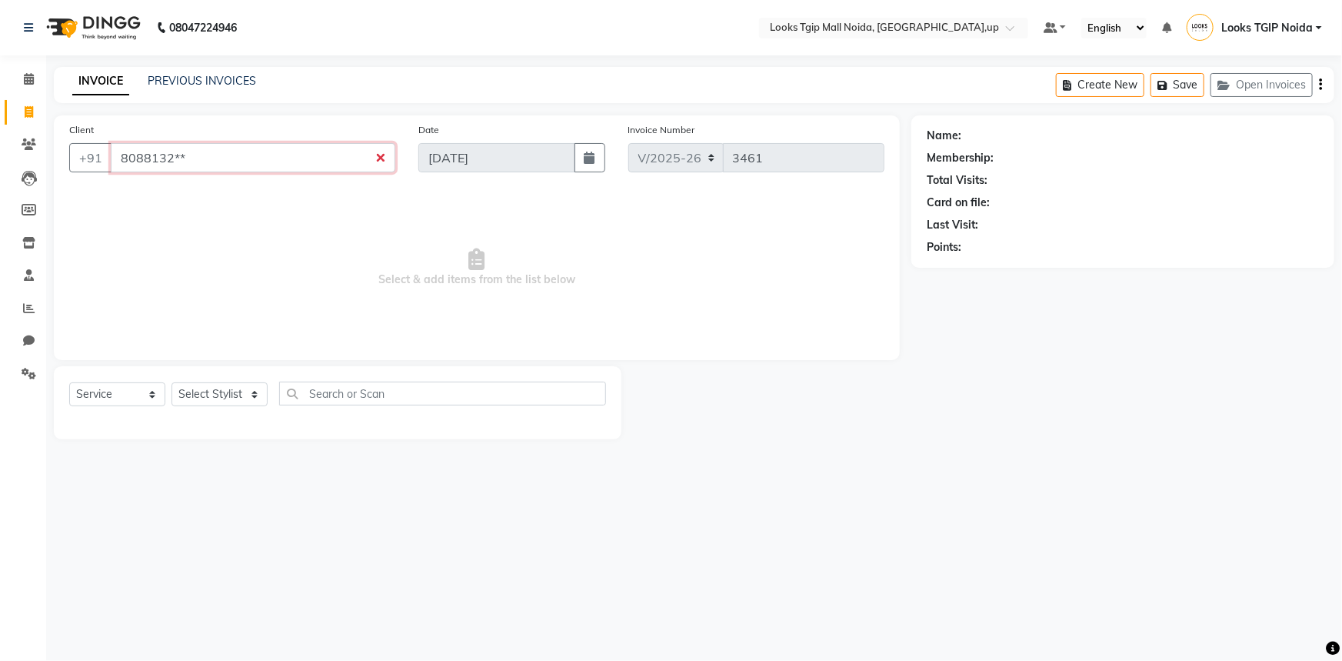
click at [214, 147] on input "8088132**" at bounding box center [253, 157] width 285 height 29
type input "8088132999"
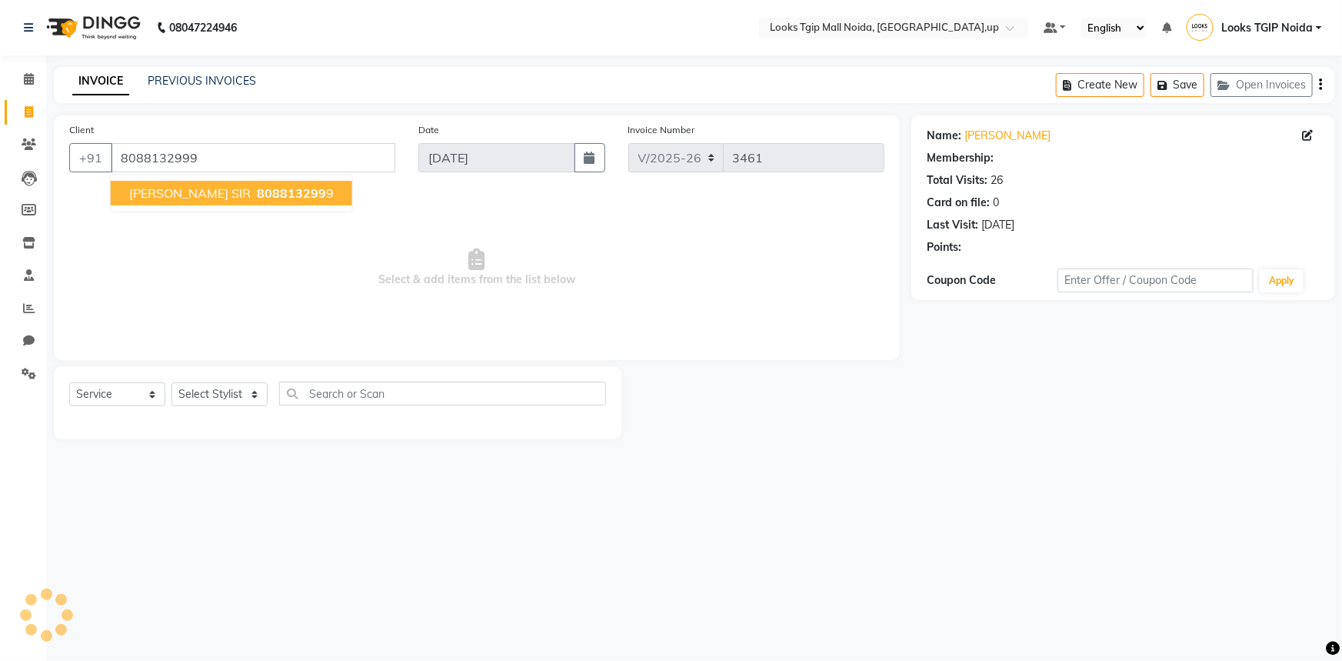
select select "1: Object"
click at [268, 191] on span "808813299" at bounding box center [291, 192] width 69 height 15
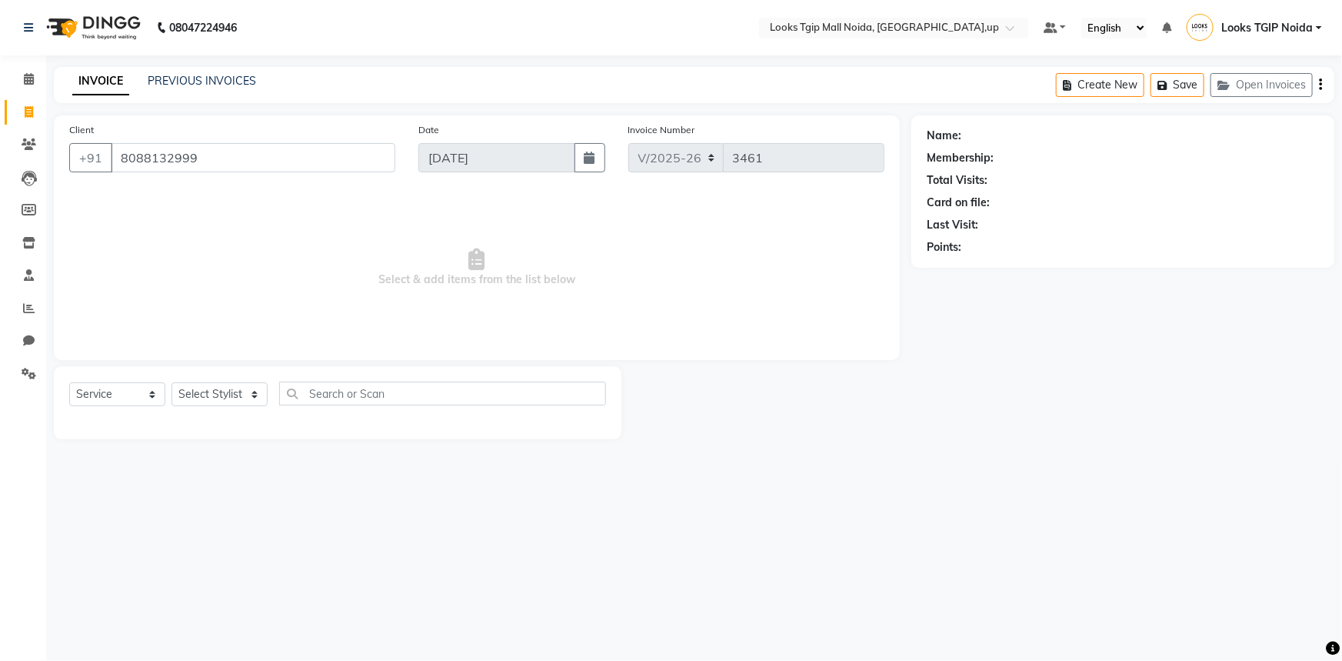
select select "1: Object"
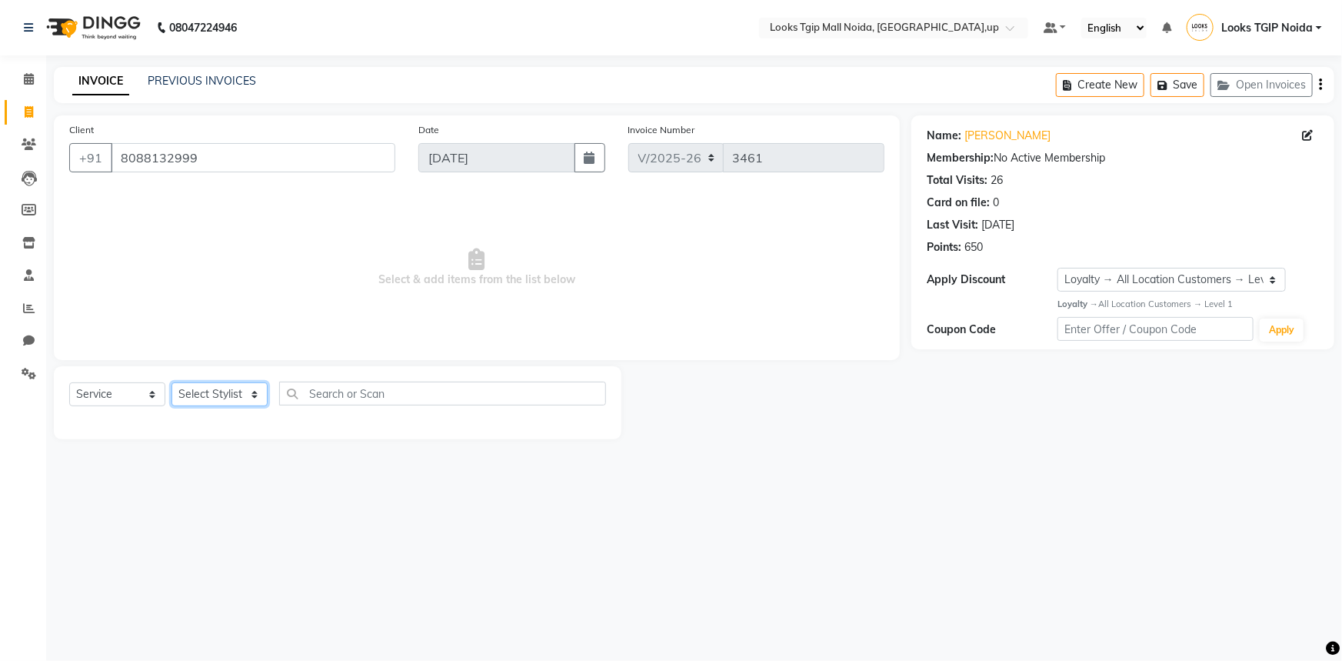
click at [187, 389] on select "Select Stylist [PERSON_NAME] Arun_pdct [PERSON_NAME] Counter Sales Farooq Gauta…" at bounding box center [220, 394] width 96 height 24
select select "35768"
click at [172, 382] on select "Select Stylist [PERSON_NAME] Arun_pdct [PERSON_NAME] Counter Sales Farooq Gauta…" at bounding box center [220, 394] width 96 height 24
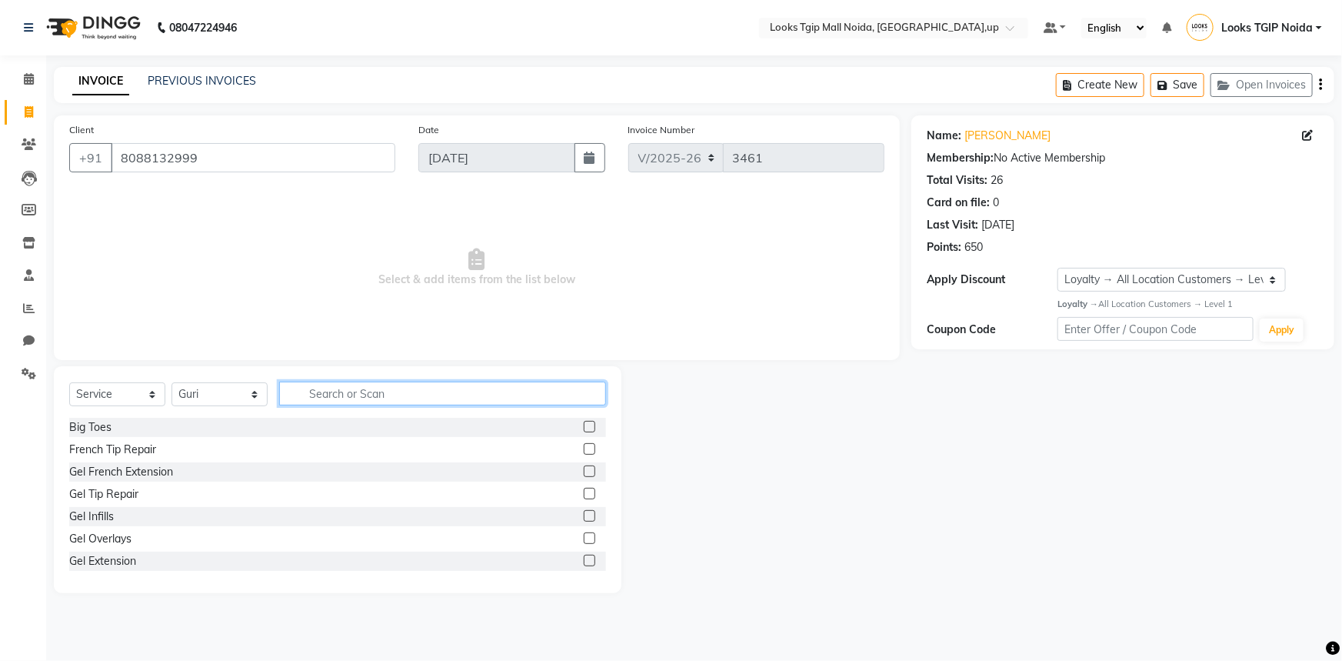
drag, startPoint x: 411, startPoint y: 398, endPoint x: 411, endPoint y: 375, distance: 23.1
click at [411, 394] on input "text" at bounding box center [442, 393] width 327 height 24
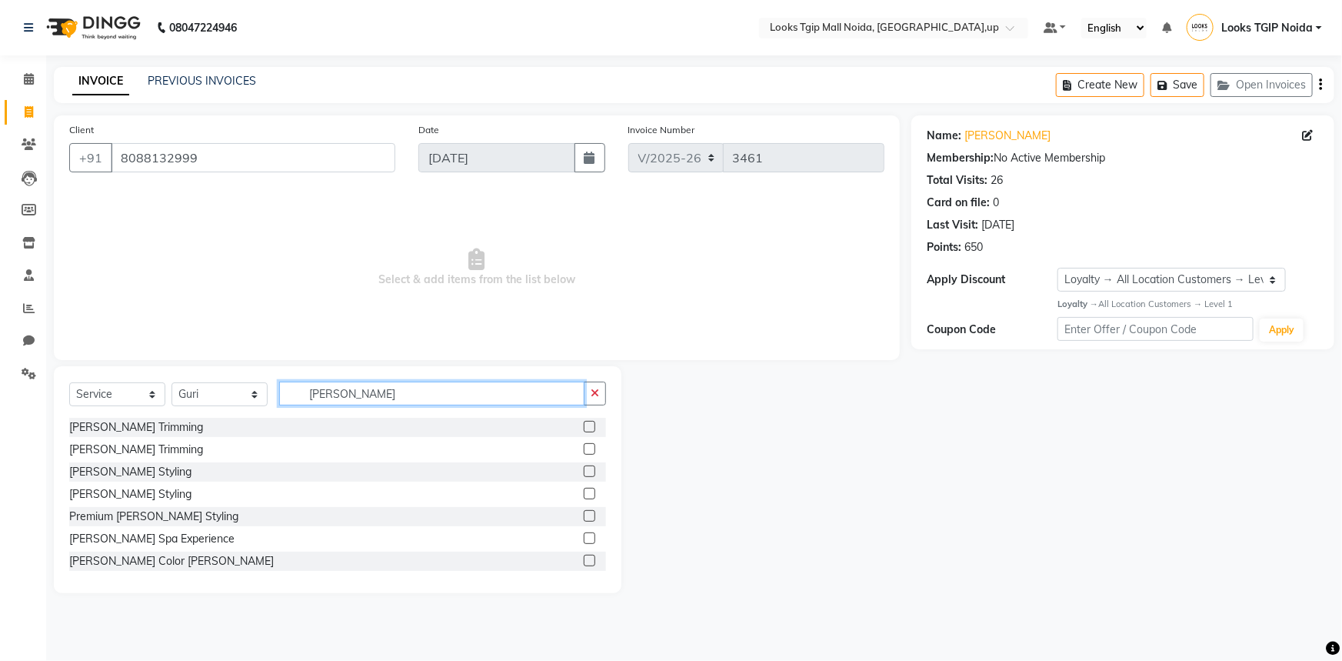
type input "[PERSON_NAME]"
drag, startPoint x: 579, startPoint y: 423, endPoint x: 574, endPoint y: 407, distance: 17.0
click at [584, 422] on label at bounding box center [590, 427] width 12 height 12
click at [584, 422] on input "checkbox" at bounding box center [589, 427] width 10 height 10
checkbox input "true"
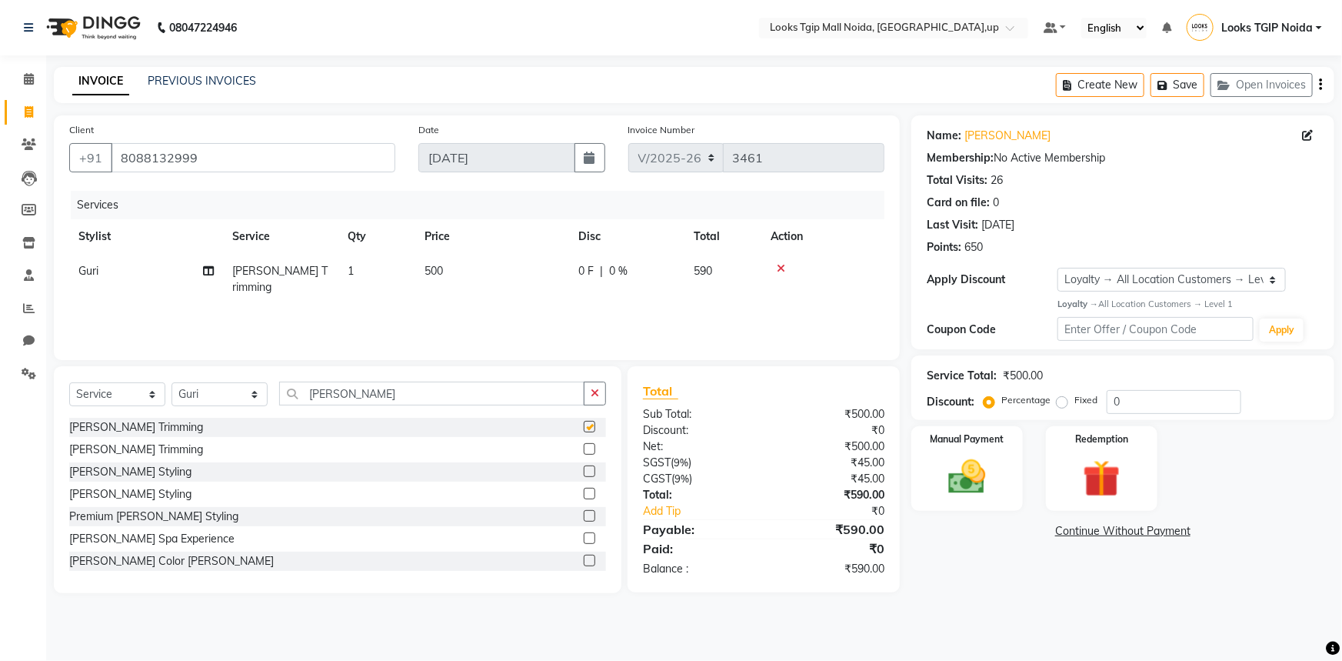
click at [507, 285] on td "500" at bounding box center [492, 279] width 154 height 51
select select "35768"
checkbox input "false"
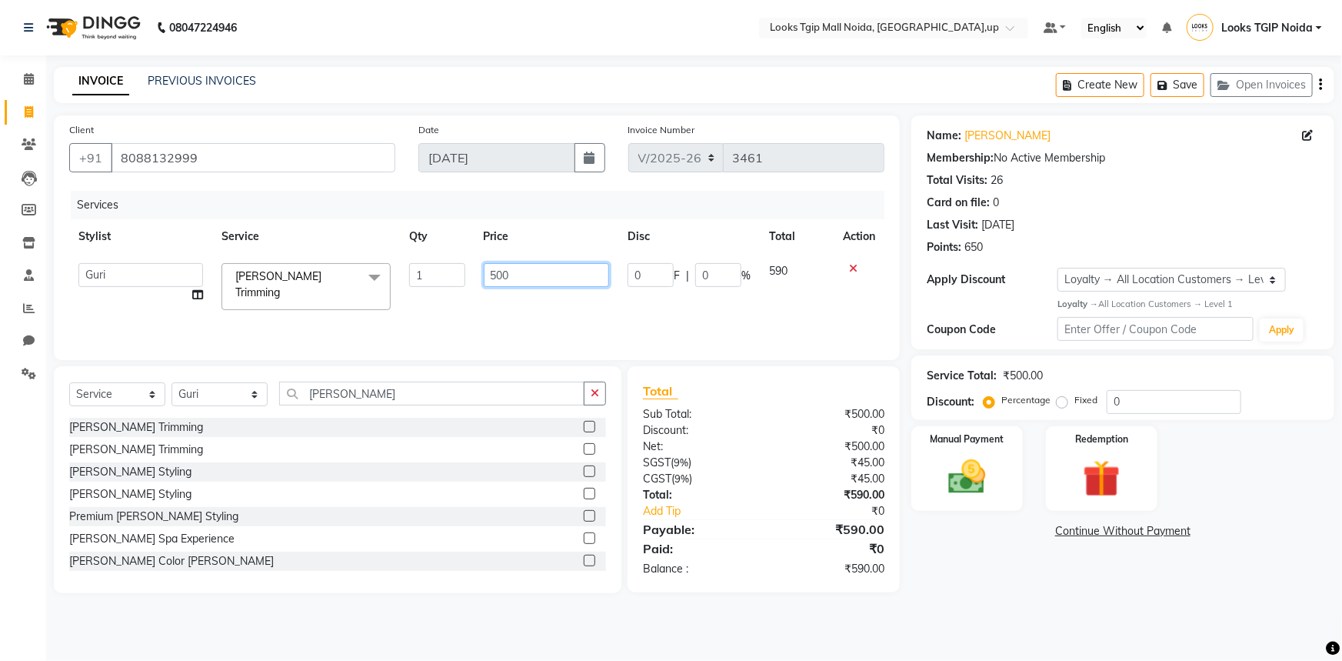
drag, startPoint x: 521, startPoint y: 278, endPoint x: 369, endPoint y: 277, distance: 152.3
click at [371, 281] on tr "[PERSON_NAME] Arjun_pdct Arun_pdct [PERSON_NAME] Counter Sales Farooq Gautam_pd…" at bounding box center [476, 286] width 815 height 65
type input "400"
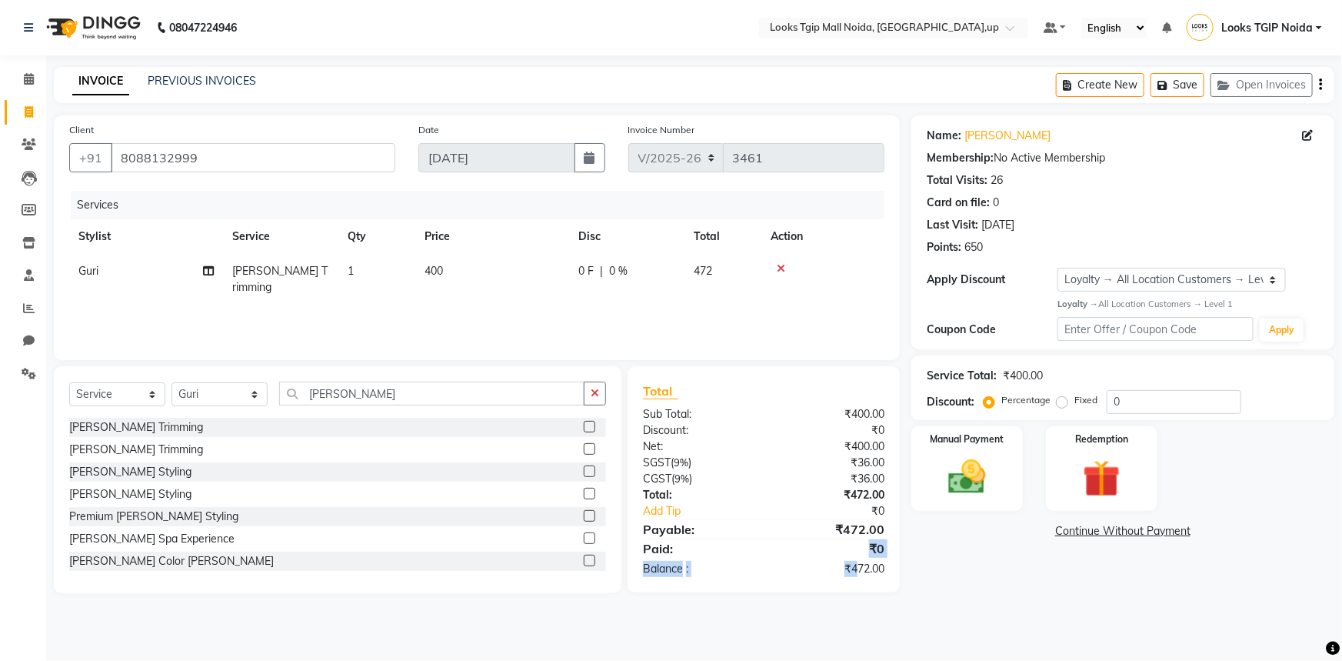
drag, startPoint x: 857, startPoint y: 558, endPoint x: 874, endPoint y: 549, distance: 19.6
click at [861, 558] on div "Total Sub Total: ₹400.00 Discount: ₹0 Net: ₹400.00 SGST ( 9% ) ₹36.00 CGST ( 9%…" at bounding box center [764, 478] width 242 height 195
click at [975, 559] on div "Name: [PERSON_NAME] Sir Membership: No Active Membership Total Visits: 26 Card …" at bounding box center [1128, 354] width 435 height 478
click at [978, 457] on img at bounding box center [967, 477] width 63 height 45
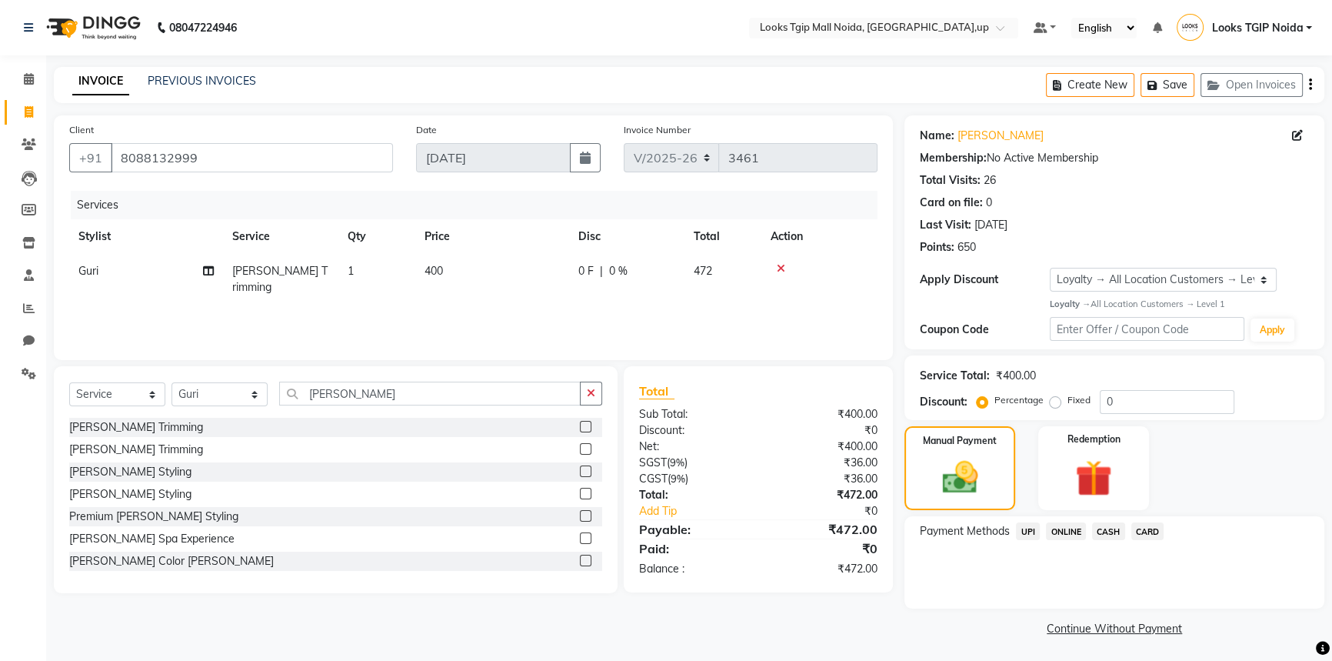
click at [1032, 531] on span "UPI" at bounding box center [1028, 531] width 24 height 18
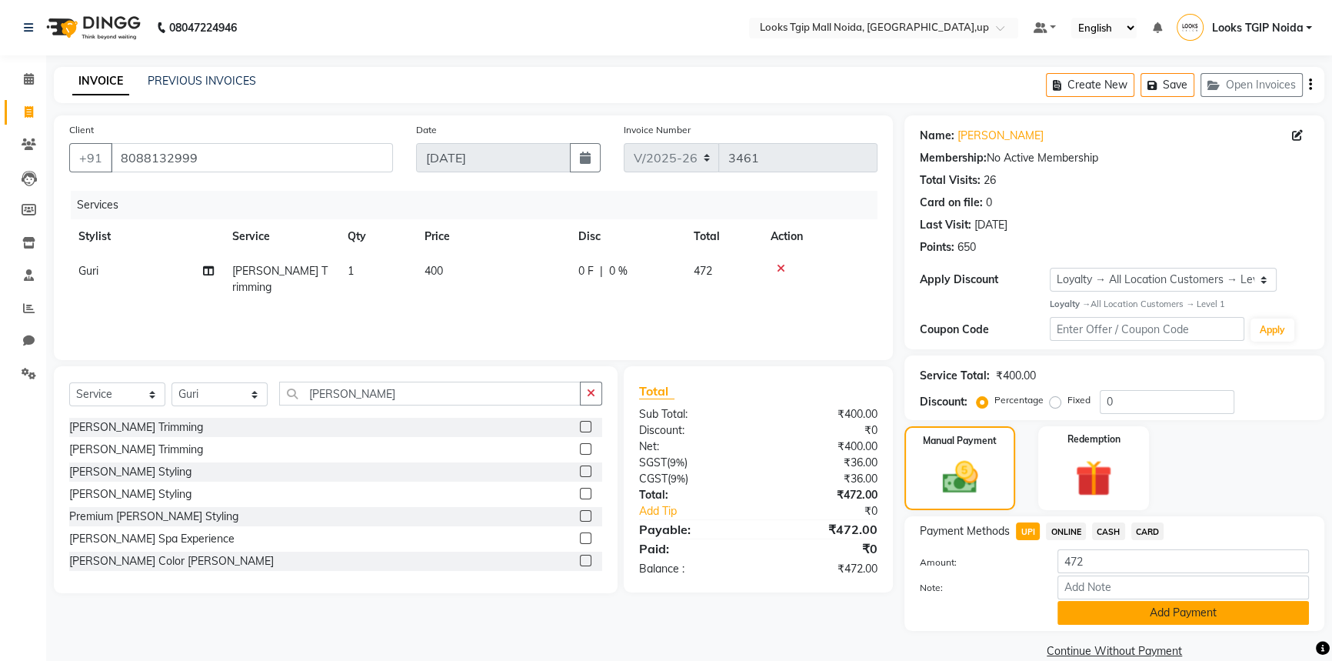
click at [1128, 609] on button "Add Payment" at bounding box center [1184, 613] width 252 height 24
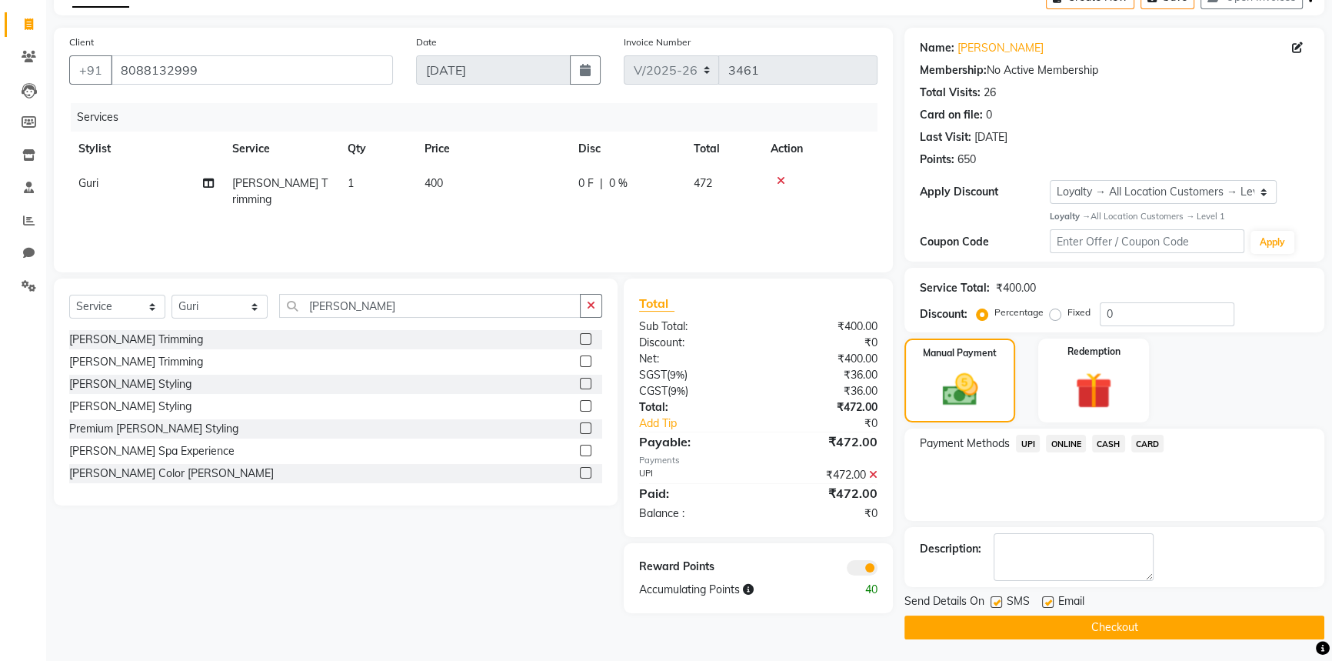
scroll to position [88, 0]
click at [996, 601] on label at bounding box center [997, 601] width 12 height 12
click at [996, 601] on input "checkbox" at bounding box center [996, 602] width 10 height 10
checkbox input "false"
click at [1024, 628] on button "Checkout" at bounding box center [1114, 627] width 420 height 24
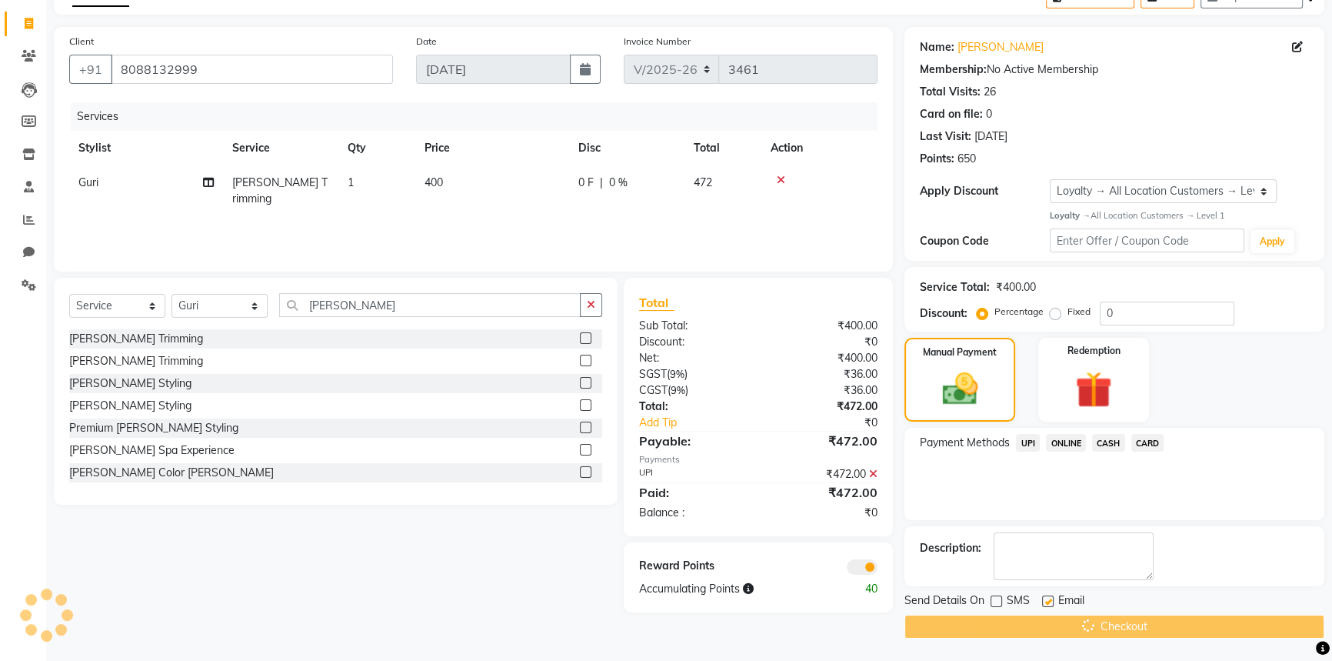
scroll to position [85, 0]
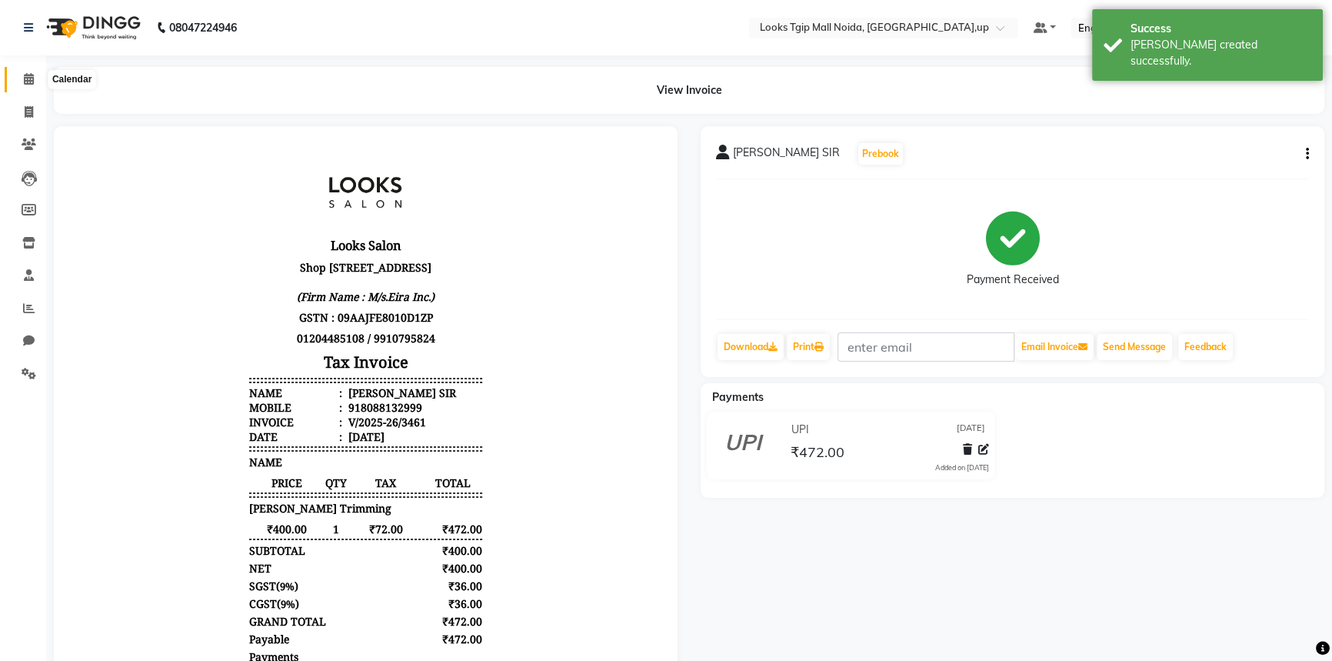
click at [37, 85] on span at bounding box center [28, 80] width 27 height 18
